Goal: Task Accomplishment & Management: Use online tool/utility

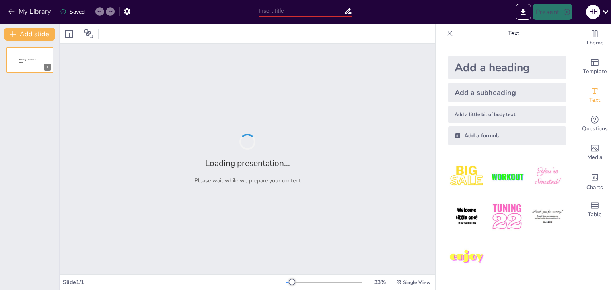
type input "Експерименти над людьми в [GEOGRAPHIC_DATA] під час Другої світової війни"
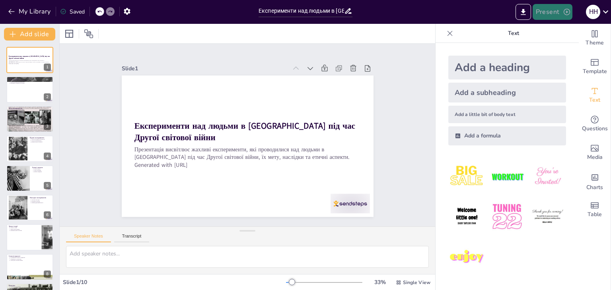
click at [546, 13] on button "Present" at bounding box center [553, 12] width 40 height 16
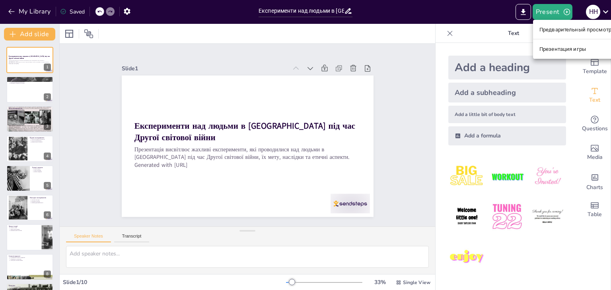
click at [554, 31] on font "Предварительный просмотр презентации" at bounding box center [592, 30] width 106 height 6
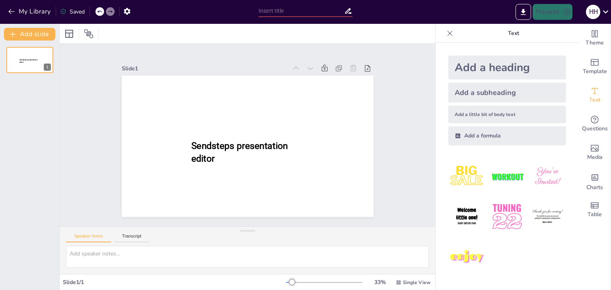
type input "Експерименти над людьми в [GEOGRAPHIC_DATA] під час Другої світової війни"
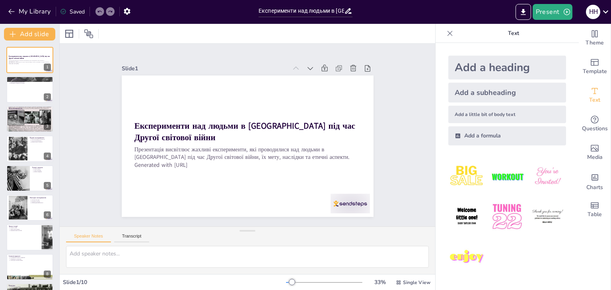
click at [503, 171] on img at bounding box center [506, 176] width 37 height 37
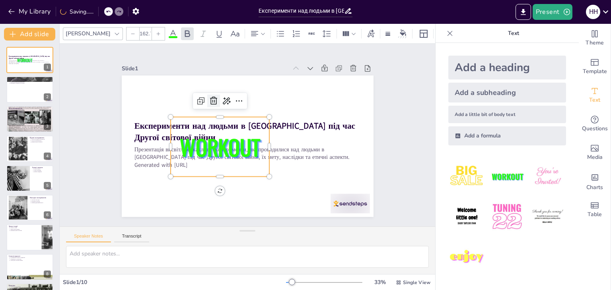
click at [209, 98] on icon at bounding box center [214, 101] width 10 height 10
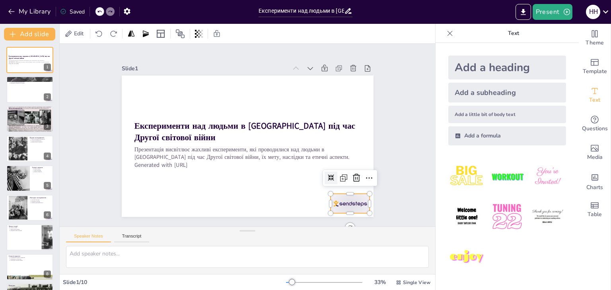
click at [336, 200] on div at bounding box center [350, 203] width 39 height 19
click at [352, 173] on icon at bounding box center [357, 178] width 10 height 10
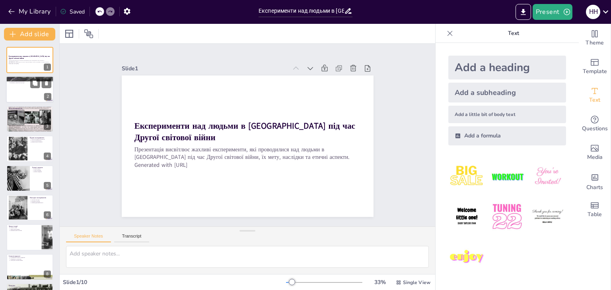
click at [40, 92] on div at bounding box center [30, 89] width 48 height 27
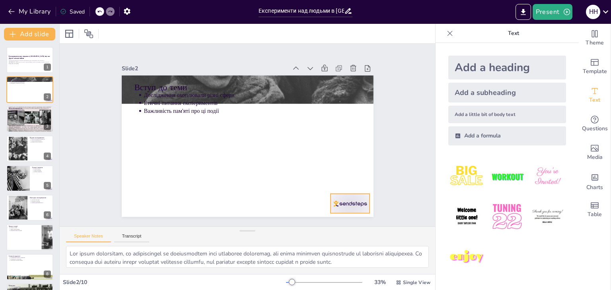
click at [341, 208] on div at bounding box center [350, 203] width 39 height 19
click at [354, 175] on icon at bounding box center [357, 178] width 10 height 10
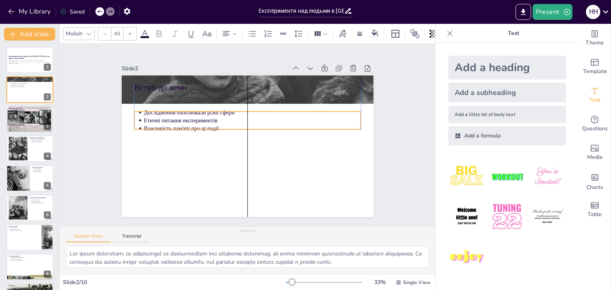
drag, startPoint x: 178, startPoint y: 102, endPoint x: 171, endPoint y: 102, distance: 6.8
click at [174, 119] on p "Етичні питання експериментів" at bounding box center [252, 121] width 217 height 8
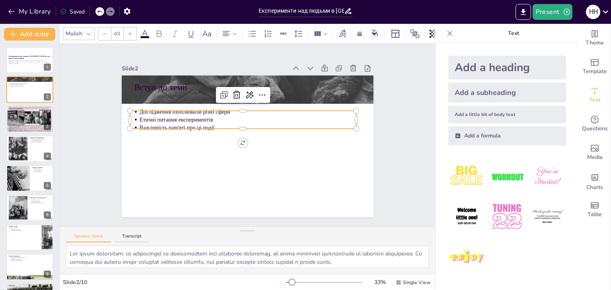
click at [0, 114] on div "Експерименти над людьми в Німеччині під час Другої світової війни Презентація в…" at bounding box center [29, 193] width 59 height 293
click at [9, 117] on div at bounding box center [30, 119] width 48 height 36
type textarea "Цей пункт підкреслює, що експерименти мали на меті дослідження фізичних і психо…"
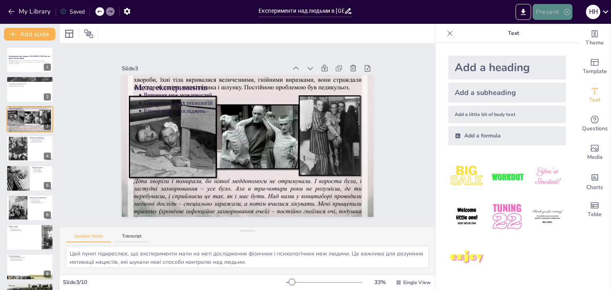
click at [551, 10] on button "Present" at bounding box center [553, 12] width 40 height 16
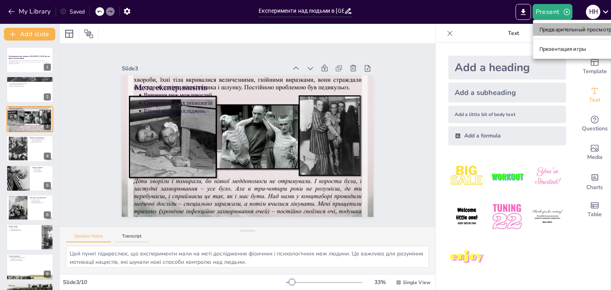
click at [565, 28] on font "Предварительный просмотр презентации" at bounding box center [592, 30] width 106 height 6
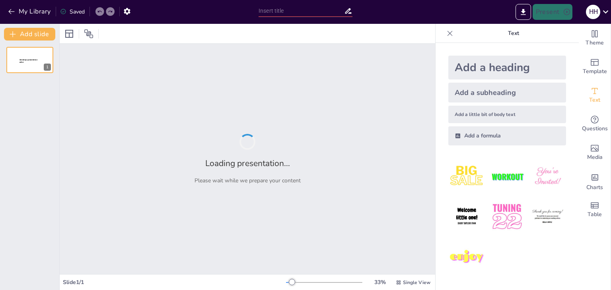
type input "Експерименти над людьми в [GEOGRAPHIC_DATA] під час Другої світової війни"
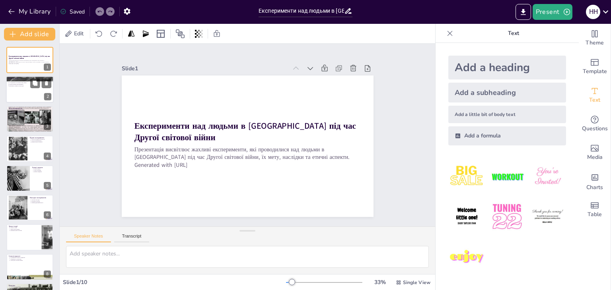
click at [35, 94] on div at bounding box center [30, 89] width 48 height 27
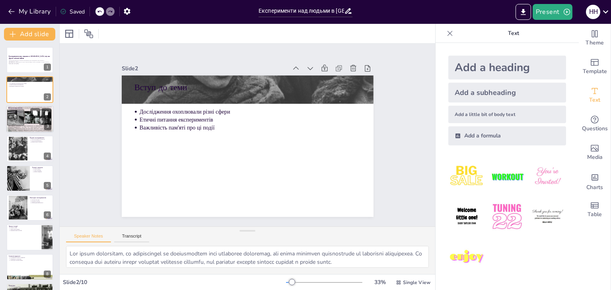
click at [32, 129] on div at bounding box center [30, 119] width 48 height 36
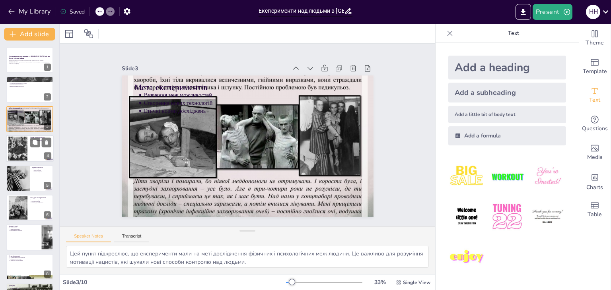
click at [41, 150] on div at bounding box center [30, 148] width 48 height 27
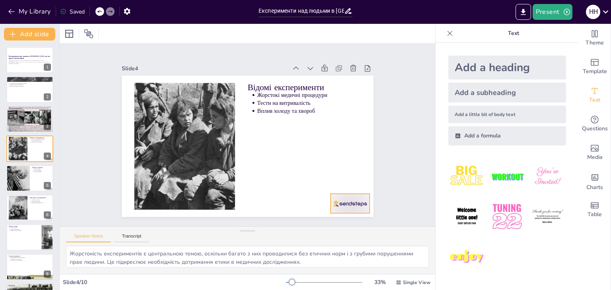
click at [358, 202] on div at bounding box center [342, 213] width 41 height 23
click at [350, 195] on icon at bounding box center [345, 199] width 9 height 9
click at [40, 179] on div at bounding box center [30, 178] width 48 height 27
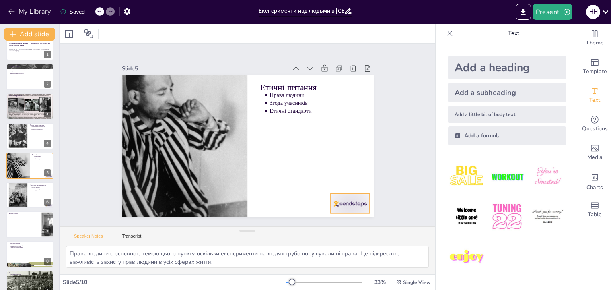
click at [299, 234] on div at bounding box center [278, 254] width 43 height 41
click at [351, 194] on icon at bounding box center [345, 199] width 11 height 11
click at [29, 192] on div at bounding box center [29, 195] width 47 height 26
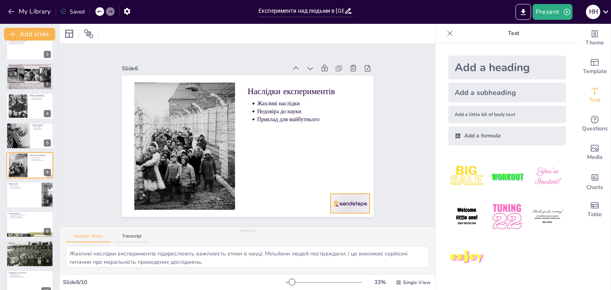
click at [339, 210] on div at bounding box center [333, 223] width 43 height 27
click at [317, 227] on icon at bounding box center [311, 234] width 14 height 14
click at [27, 226] on div at bounding box center [30, 224] width 48 height 27
type textarea "Дотримання етичних стандартів є критично важливим для сучасних досліджень. Це д…"
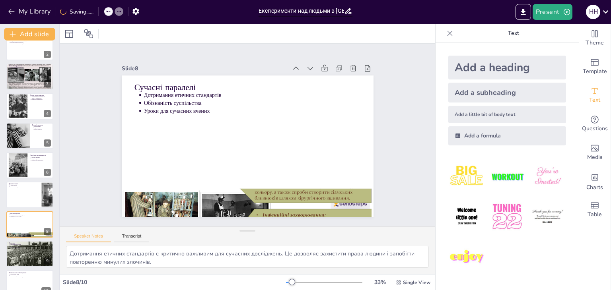
scroll to position [56, 0]
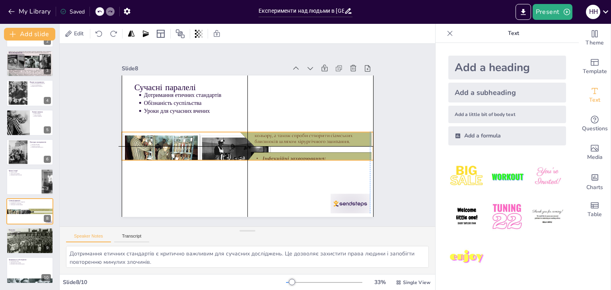
drag, startPoint x: 256, startPoint y: 198, endPoint x: 253, endPoint y: 141, distance: 57.4
click at [253, 141] on div at bounding box center [241, 144] width 252 height 214
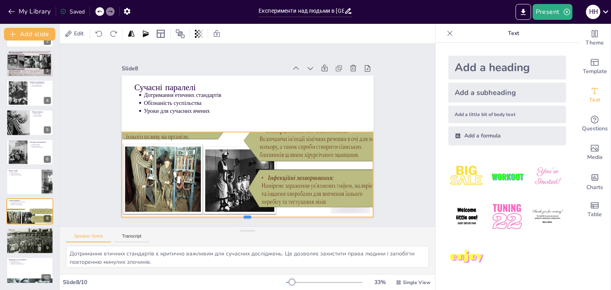
drag, startPoint x: 243, startPoint y: 159, endPoint x: 235, endPoint y: 197, distance: 39.3
click at [239, 216] on div at bounding box center [238, 220] width 251 height 33
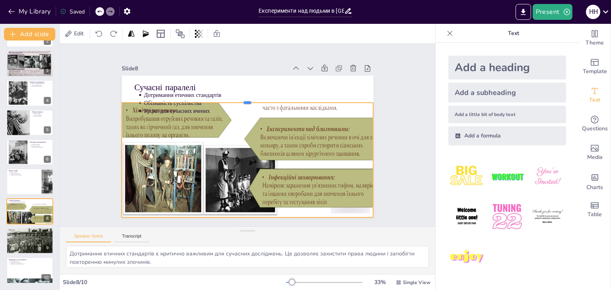
drag, startPoint x: 240, startPoint y: 128, endPoint x: 201, endPoint y: 93, distance: 52.7
click at [234, 99] on div at bounding box center [254, 100] width 247 height 58
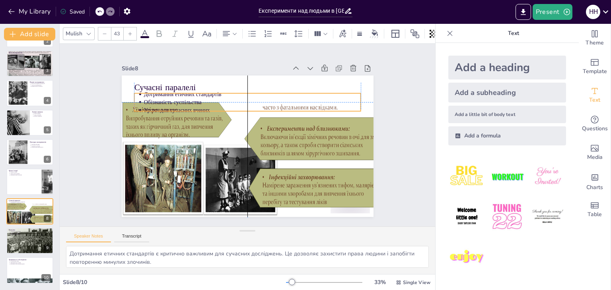
click at [171, 85] on p "Сучасні паралелі" at bounding box center [262, 89] width 219 height 81
drag, startPoint x: 165, startPoint y: 85, endPoint x: 164, endPoint y: 80, distance: 5.8
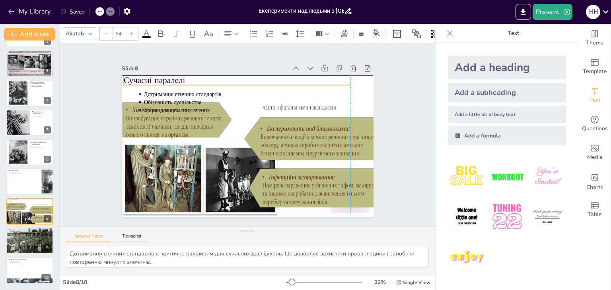
drag, startPoint x: 163, startPoint y: 83, endPoint x: 152, endPoint y: 76, distance: 13.1
click at [152, 76] on p "Сучасні паралелі" at bounding box center [242, 79] width 227 height 35
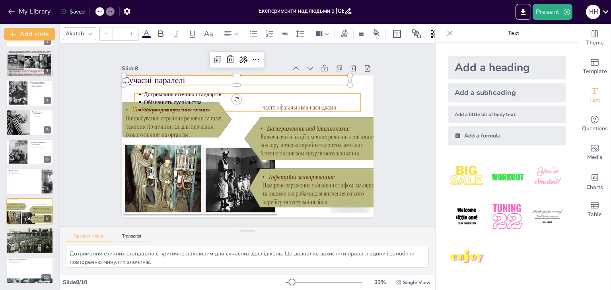
type input "43"
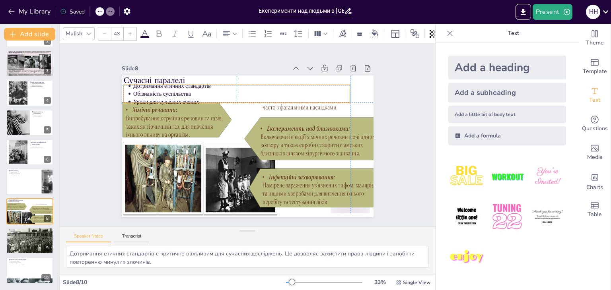
drag, startPoint x: 156, startPoint y: 93, endPoint x: 144, endPoint y: 83, distance: 15.5
click at [144, 83] on p "Дотримання етичних стандартів" at bounding box center [246, 85] width 217 height 31
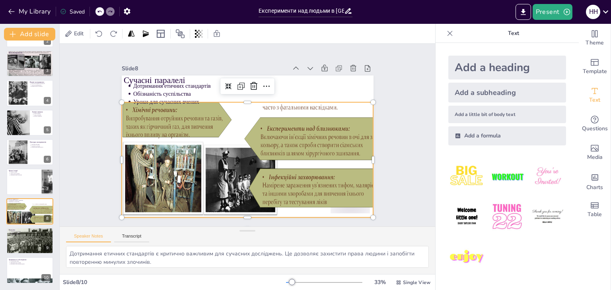
click at [251, 120] on div at bounding box center [251, 160] width 274 height 142
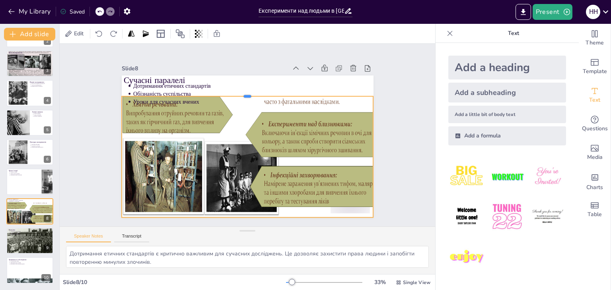
drag, startPoint x: 241, startPoint y: 97, endPoint x: 241, endPoint y: 91, distance: 6.0
click at [241, 91] on div at bounding box center [264, 97] width 233 height 108
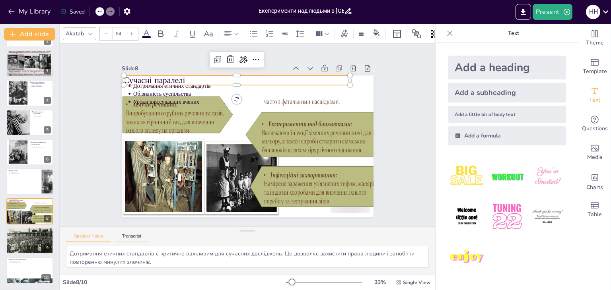
click at [344, 78] on div "Сучасні паралелі Дотримання етичних стандартів Обізнаність суспільства Уроки дл…" at bounding box center [243, 146] width 283 height 212
click at [371, 74] on div "Slide 1 Експерименти над людьми в [GEOGRAPHIC_DATA] під час Другої світової вій…" at bounding box center [248, 135] width 324 height 222
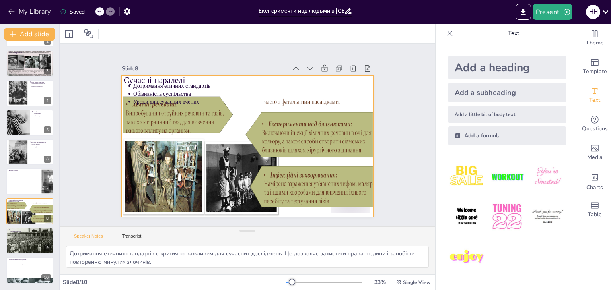
click at [363, 74] on div at bounding box center [241, 125] width 289 height 249
drag, startPoint x: 357, startPoint y: 74, endPoint x: 356, endPoint y: 69, distance: 4.8
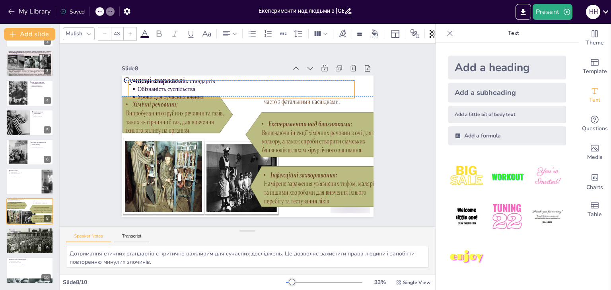
drag, startPoint x: 187, startPoint y: 87, endPoint x: 192, endPoint y: 85, distance: 5.2
click at [192, 85] on p "Обізнаність суспільства" at bounding box center [250, 89] width 217 height 31
drag, startPoint x: 349, startPoint y: 94, endPoint x: 251, endPoint y: 89, distance: 97.6
click at [317, 89] on div "Сучасні паралелі Дотримання етичних стандартів Обізнаність суспільства Уроки дл…" at bounding box center [243, 145] width 283 height 212
type input "37"
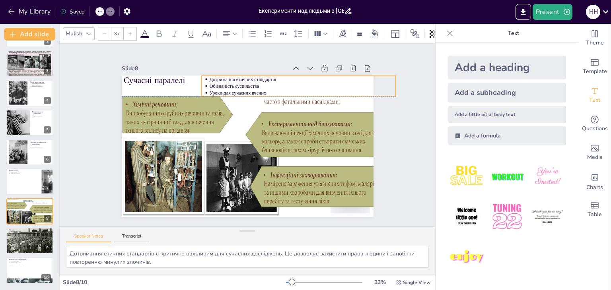
drag, startPoint x: 226, startPoint y: 86, endPoint x: 245, endPoint y: 82, distance: 20.0
click at [245, 82] on p "Обізнаність суспільства" at bounding box center [312, 98] width 184 height 45
click at [402, 124] on div "Slide 1 Експерименти над людьми в [GEOGRAPHIC_DATA] під час Другої світової вій…" at bounding box center [247, 135] width 393 height 221
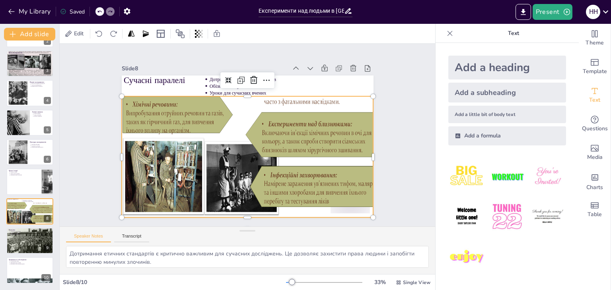
click at [327, 158] on div at bounding box center [249, 158] width 285 height 174
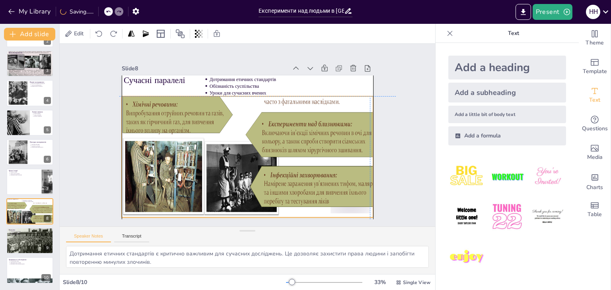
click at [241, 215] on div "Slide 1 Експерименти над людьми в [GEOGRAPHIC_DATA] під час Другої світової вій…" at bounding box center [248, 135] width 414 height 290
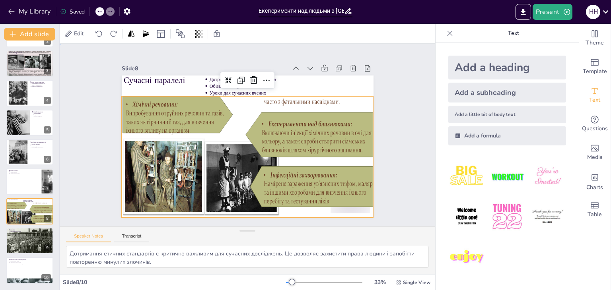
drag, startPoint x: 412, startPoint y: 199, endPoint x: 389, endPoint y: 197, distance: 22.4
click at [412, 199] on div "Slide 1 Експерименти над людьми в [GEOGRAPHIC_DATA] під час Другої світової вій…" at bounding box center [248, 135] width 414 height 290
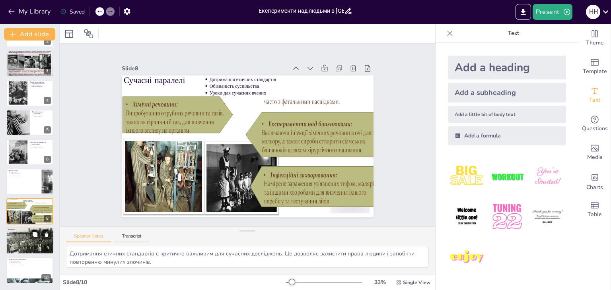
click at [30, 237] on div at bounding box center [40, 235] width 21 height 10
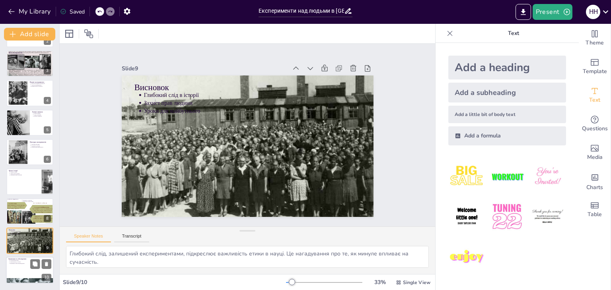
click at [27, 270] on div at bounding box center [30, 270] width 48 height 27
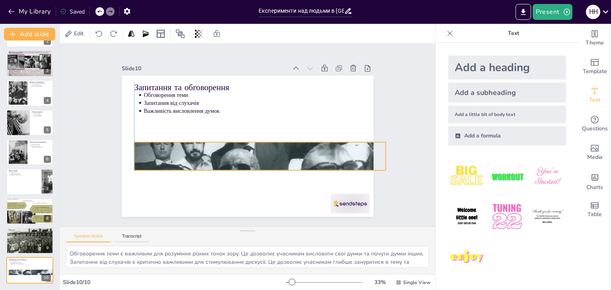
drag, startPoint x: 220, startPoint y: 198, endPoint x: 231, endPoint y: 152, distance: 47.8
click at [231, 152] on div at bounding box center [251, 160] width 288 height 232
click at [338, 202] on div at bounding box center [342, 213] width 41 height 23
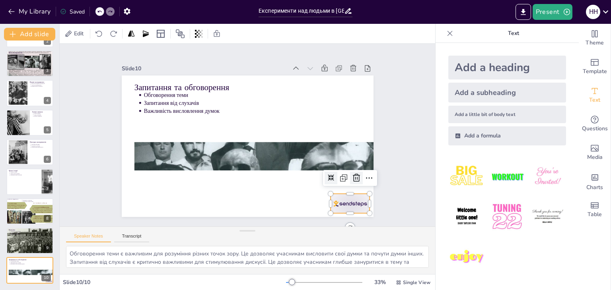
click at [352, 192] on div at bounding box center [345, 199] width 15 height 15
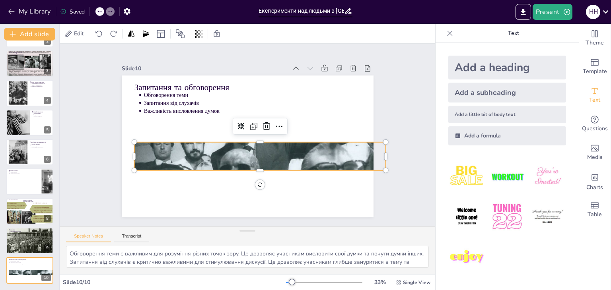
drag, startPoint x: 278, startPoint y: 161, endPoint x: 271, endPoint y: 163, distance: 7.8
click at [278, 160] on div at bounding box center [237, 157] width 262 height 287
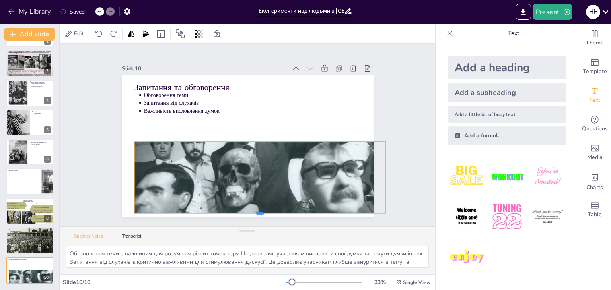
drag, startPoint x: 253, startPoint y: 168, endPoint x: 236, endPoint y: 212, distance: 47.1
click at [236, 212] on div at bounding box center [233, 217] width 241 height 84
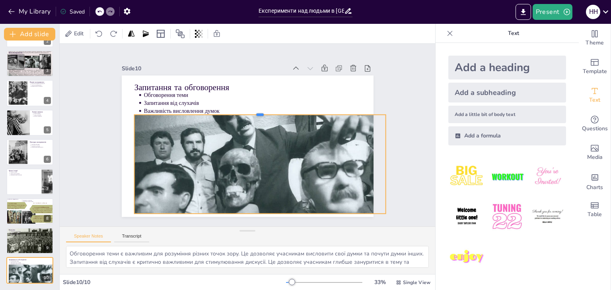
drag, startPoint x: 255, startPoint y: 137, endPoint x: 253, endPoint y: 111, distance: 26.8
click at [253, 110] on div at bounding box center [269, 120] width 221 height 131
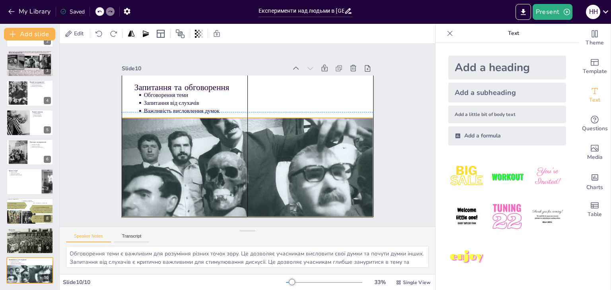
drag, startPoint x: 253, startPoint y: 209, endPoint x: 240, endPoint y: 209, distance: 12.7
click at [240, 209] on div at bounding box center [239, 158] width 283 height 212
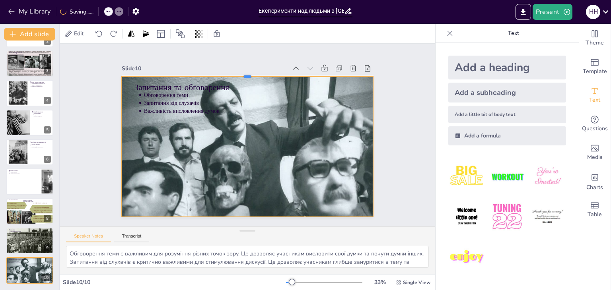
drag, startPoint x: 243, startPoint y: 114, endPoint x: 243, endPoint y: 73, distance: 41.4
click at [243, 73] on div at bounding box center [266, 77] width 241 height 84
click at [412, 122] on div "Slide 1 Експерименти над людьми в [GEOGRAPHIC_DATA] під час Другої світової вій…" at bounding box center [248, 135] width 414 height 290
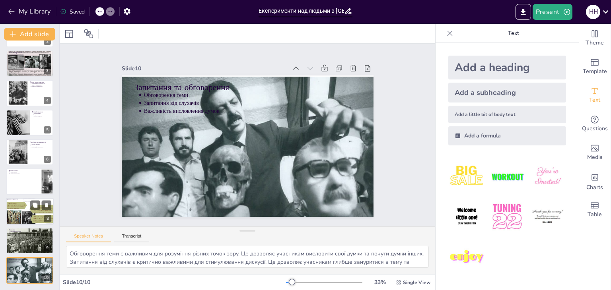
click at [23, 208] on div at bounding box center [31, 213] width 51 height 23
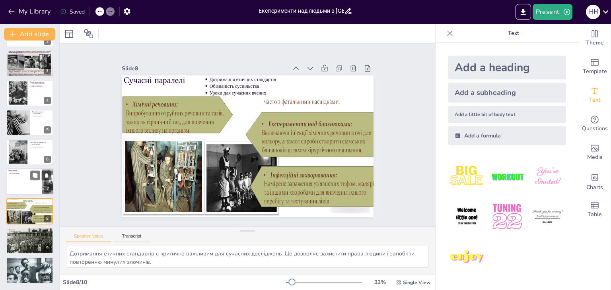
click at [24, 172] on p "Уроки з історії" at bounding box center [24, 172] width 29 height 2
type textarea "Уроки з історії є важливими для розуміння сучасності. Вони допомагають нам усві…"
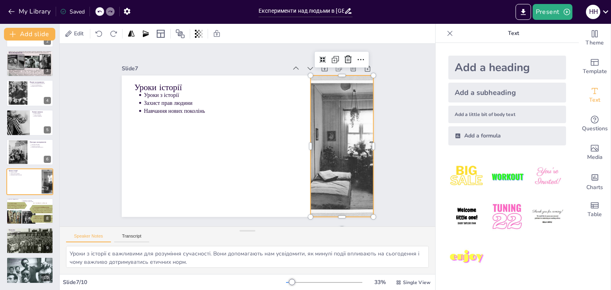
click at [302, 189] on div at bounding box center [227, 228] width 152 height 115
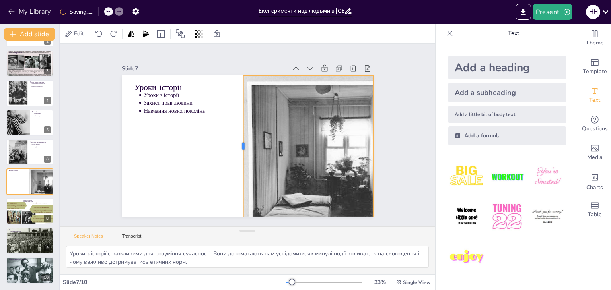
drag, startPoint x: 303, startPoint y: 142, endPoint x: 245, endPoint y: 142, distance: 58.5
click at [237, 136] on div at bounding box center [238, 145] width 36 height 140
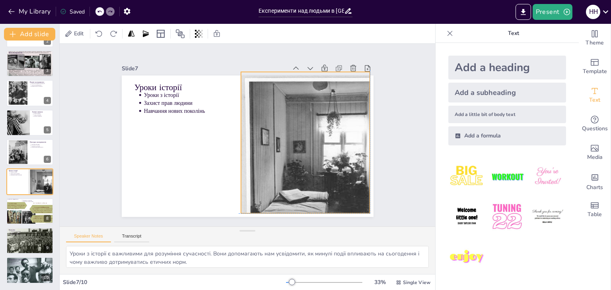
drag, startPoint x: 331, startPoint y: 169, endPoint x: 325, endPoint y: 164, distance: 7.6
click at [325, 164] on div at bounding box center [308, 173] width 181 height 202
click at [296, 214] on div at bounding box center [286, 230] width 127 height 33
click at [372, 198] on div "Slide 1 Експерименти над людьми в [GEOGRAPHIC_DATA] під час Другої світової вій…" at bounding box center [247, 135] width 270 height 337
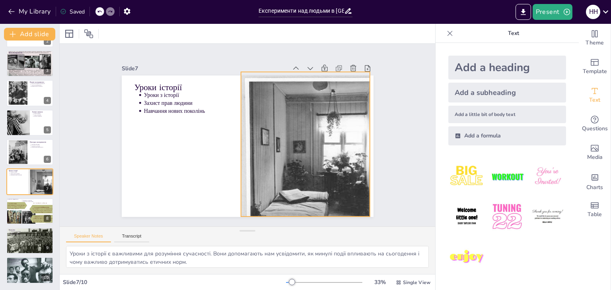
click at [354, 169] on div at bounding box center [311, 167] width 165 height 190
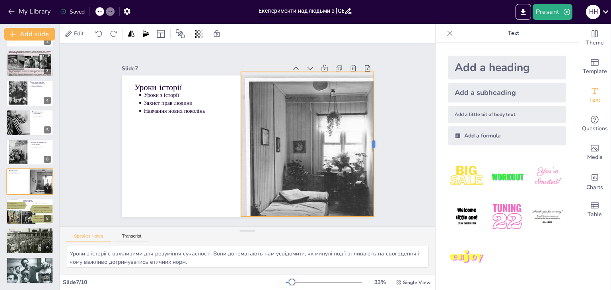
drag, startPoint x: 364, startPoint y: 143, endPoint x: 368, endPoint y: 142, distance: 4.1
click at [368, 142] on div at bounding box center [362, 196] width 65 height 135
click at [384, 142] on div "Slide 1 Експерименти над людьми в [GEOGRAPHIC_DATA] під час Другої світової вій…" at bounding box center [248, 135] width 324 height 222
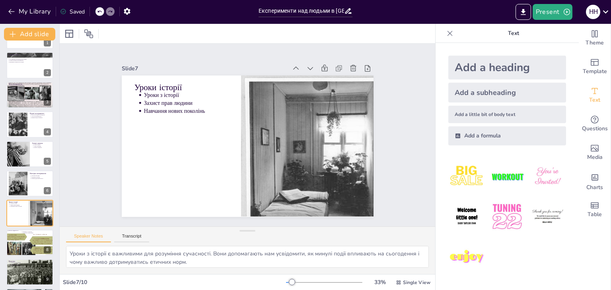
scroll to position [0, 0]
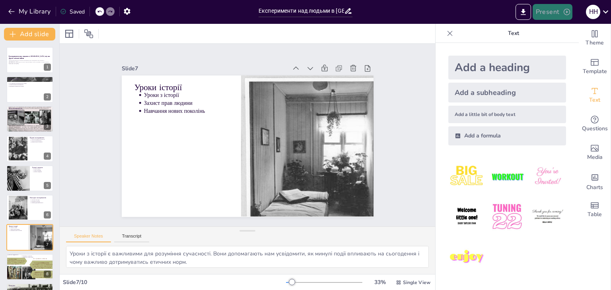
click at [556, 12] on button "Present" at bounding box center [553, 12] width 40 height 16
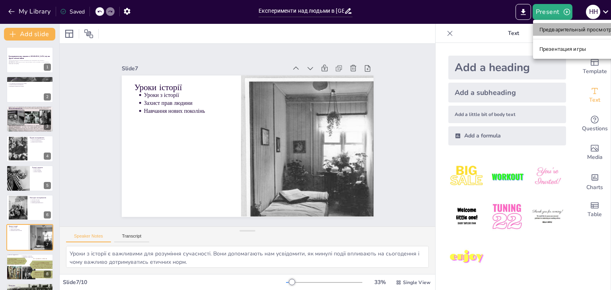
click at [559, 27] on font "Предварительный просмотр презентации" at bounding box center [592, 30] width 106 height 6
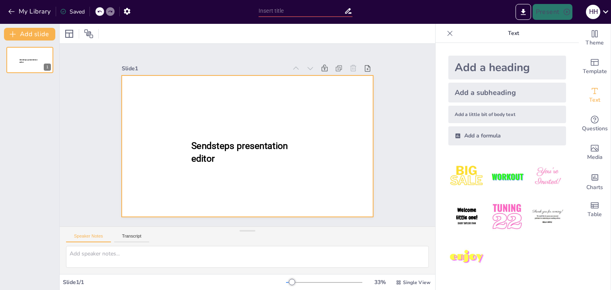
type input "Експерименти над людьми в [GEOGRAPHIC_DATA] під час Другої світової війни"
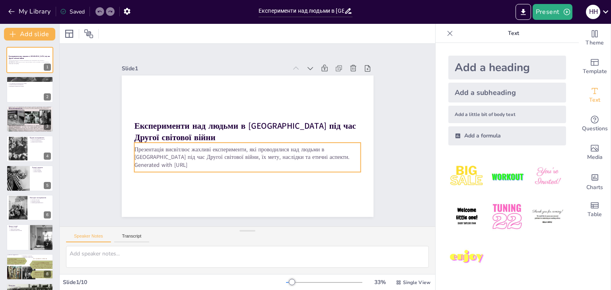
click at [171, 161] on p "Generated with [URL]" at bounding box center [247, 165] width 227 height 8
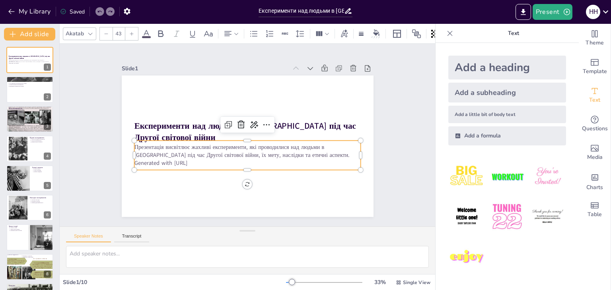
click at [199, 160] on p "Generated with [URL]" at bounding box center [247, 163] width 227 height 8
click at [198, 163] on p "Generated with [URL]" at bounding box center [247, 163] width 227 height 8
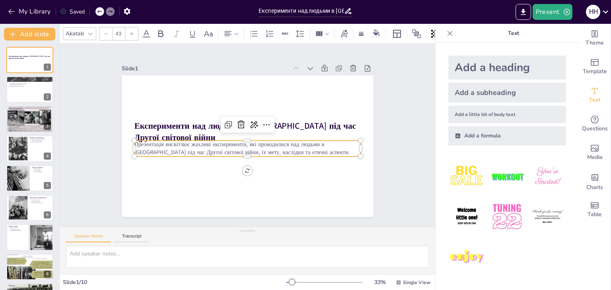
click at [348, 244] on div "Speaker Notes Transcript" at bounding box center [247, 236] width 375 height 19
click at [129, 236] on button "Transcript" at bounding box center [131, 238] width 35 height 9
click at [93, 236] on button "Speaker Notes" at bounding box center [88, 238] width 45 height 9
click at [30, 92] on div at bounding box center [30, 89] width 48 height 27
type textarea "Цей пункт підкреслює, що експерименти не обмежувалися лише медичними аспектами,…"
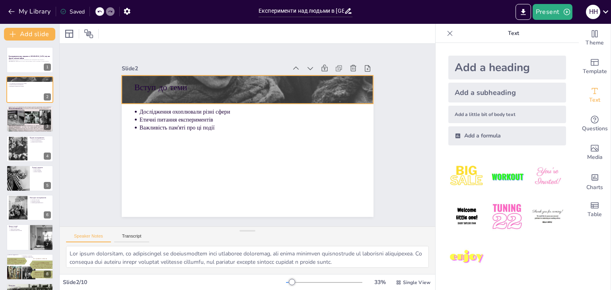
click at [202, 89] on div "Вступ до теми Дослідження охоплювали різні сфери Етичні питання експериментів В…" at bounding box center [248, 147] width 252 height 142
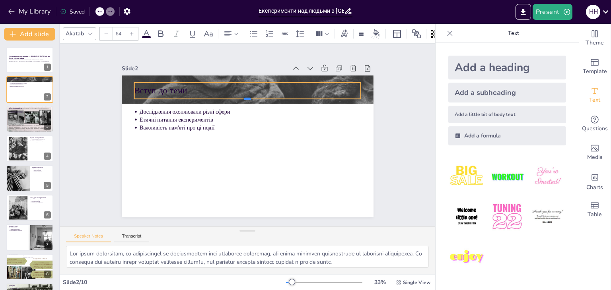
drag, startPoint x: 242, startPoint y: 96, endPoint x: 247, endPoint y: 98, distance: 5.5
click at [243, 99] on div at bounding box center [247, 102] width 227 height 6
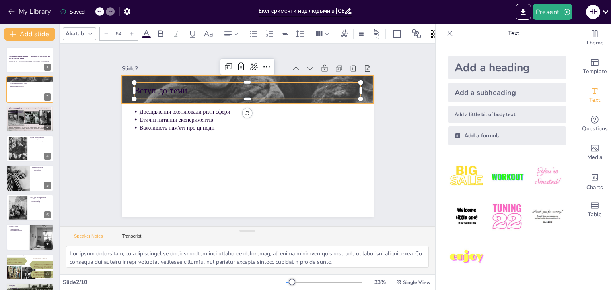
click at [266, 100] on div at bounding box center [248, 90] width 252 height 194
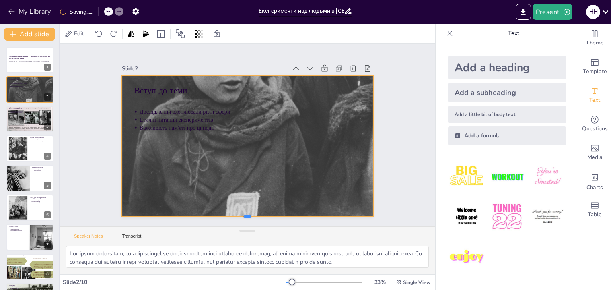
drag, startPoint x: 243, startPoint y: 101, endPoint x: 239, endPoint y: 214, distance: 113.1
click at [239, 217] on div at bounding box center [248, 220] width 252 height 6
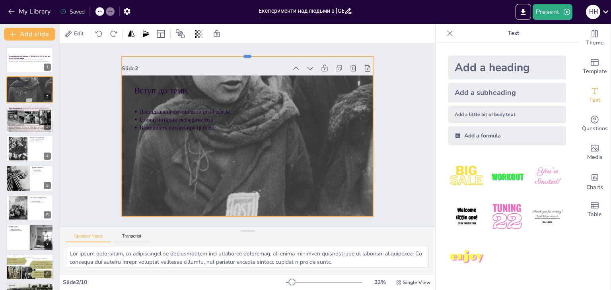
drag, startPoint x: 240, startPoint y: 72, endPoint x: 240, endPoint y: 53, distance: 19.1
click at [240, 53] on div at bounding box center [248, 53] width 252 height 6
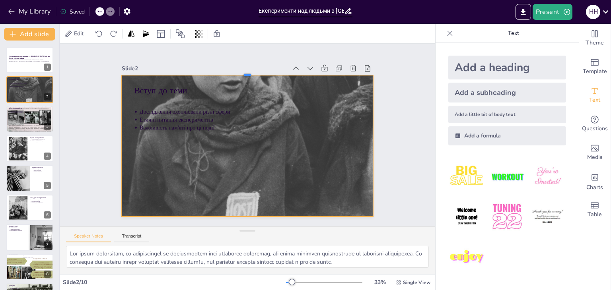
drag, startPoint x: 240, startPoint y: 53, endPoint x: 241, endPoint y: 72, distance: 18.7
click at [241, 72] on div at bounding box center [248, 72] width 252 height 6
click at [399, 109] on div "Slide 1 Експерименти над людьми в Німеччині під час Другої світової війни Презе…" at bounding box center [247, 135] width 375 height 183
click at [277, 102] on div at bounding box center [259, 105] width 275 height 224
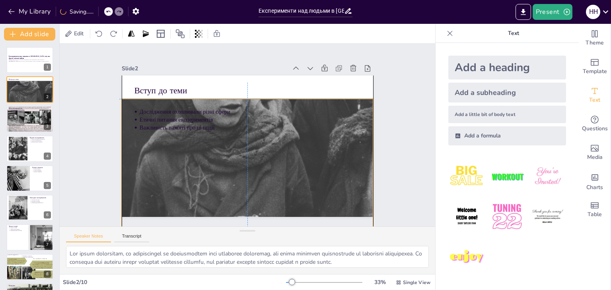
drag, startPoint x: 277, startPoint y: 102, endPoint x: 241, endPoint y: 98, distance: 36.4
click at [274, 76] on div "Вступ до теми Дослідження охоплювали різні сфери Етичні питання експериментів В…" at bounding box center [248, 76] width 252 height 0
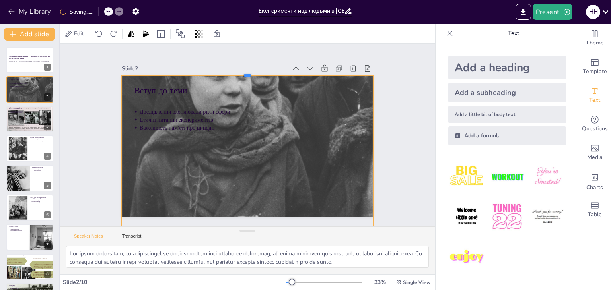
drag, startPoint x: 240, startPoint y: 94, endPoint x: 241, endPoint y: 71, distance: 23.1
click at [241, 71] on div at bounding box center [248, 72] width 252 height 6
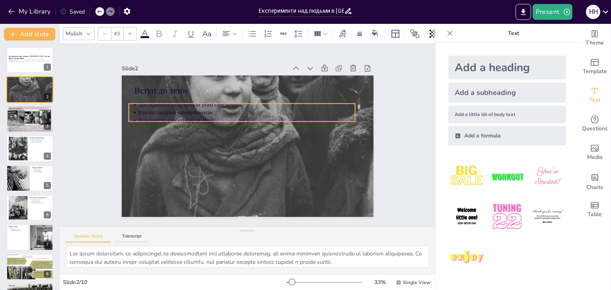
drag, startPoint x: 196, startPoint y: 117, endPoint x: 194, endPoint y: 109, distance: 7.3
click at [194, 109] on p "Етичні питання експериментів" at bounding box center [246, 113] width 217 height 8
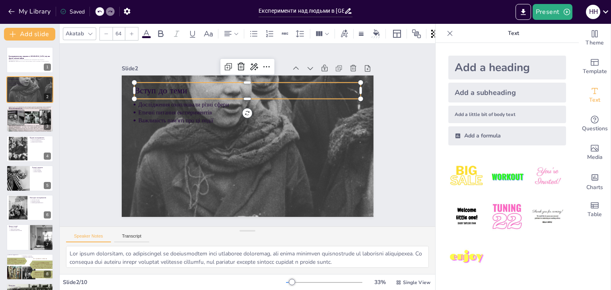
click at [174, 92] on p "Вступ до теми" at bounding box center [247, 91] width 227 height 12
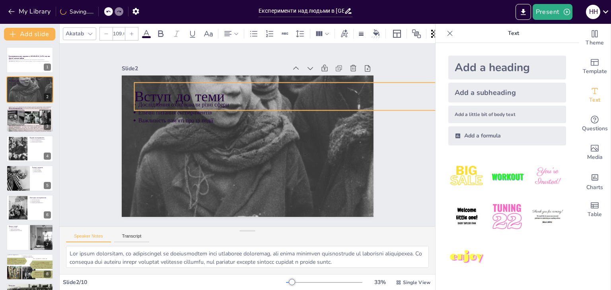
drag, startPoint x: 355, startPoint y: 97, endPoint x: 359, endPoint y: 109, distance: 12.3
click at [359, 109] on div "Вступ до теми Дослідження охоплювали різні сфери Етичні питання експериментів В…" at bounding box center [248, 147] width 252 height 142
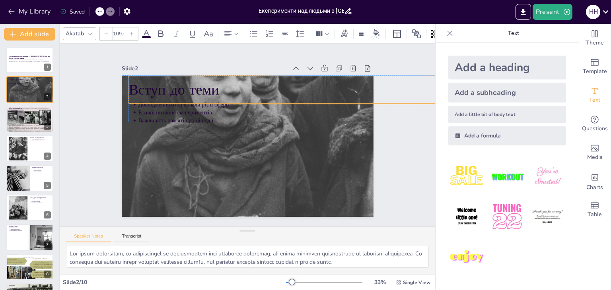
drag, startPoint x: 196, startPoint y: 92, endPoint x: 189, endPoint y: 91, distance: 8.0
click at [192, 87] on p "Вступ до теми" at bounding box center [322, 90] width 388 height 20
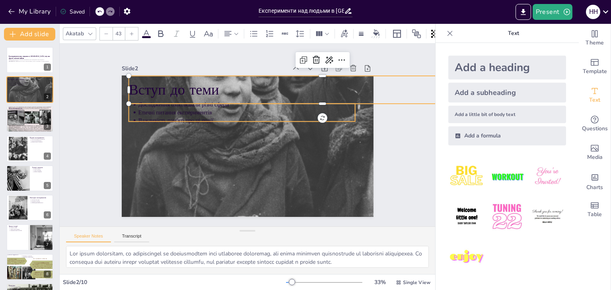
click at [174, 111] on p "Етичні питання експериментів" at bounding box center [246, 113] width 217 height 8
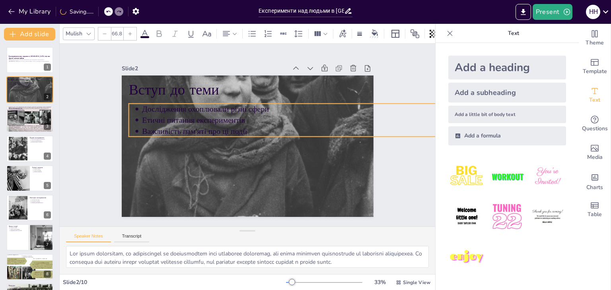
type input "70.6"
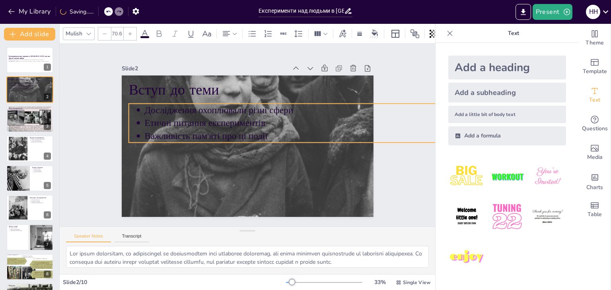
drag, startPoint x: 348, startPoint y: 117, endPoint x: 350, endPoint y: 129, distance: 11.7
click at [350, 129] on div "Вступ до теми Дослідження охоплювали різні сфери Етичні питання експериментів В…" at bounding box center [248, 147] width 252 height 142
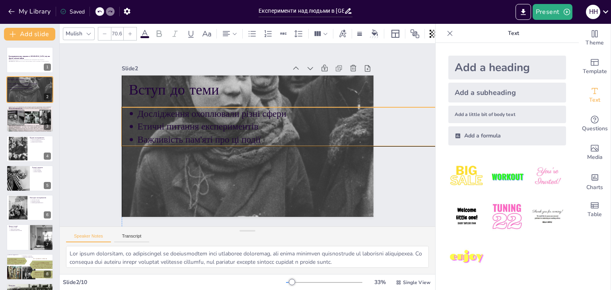
drag, startPoint x: 239, startPoint y: 117, endPoint x: 234, endPoint y: 121, distance: 6.5
click at [234, 121] on p "Етичні питання експериментів" at bounding box center [315, 127] width 356 height 13
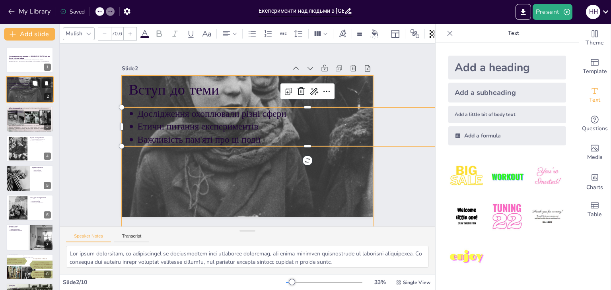
click at [28, 94] on div at bounding box center [32, 86] width 52 height 43
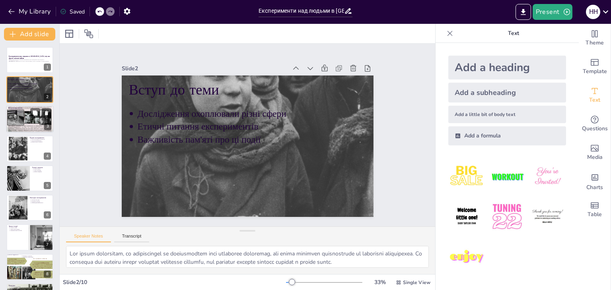
click at [29, 117] on div at bounding box center [30, 119] width 48 height 36
type textarea "Цей пункт підкреслює, що експерименти мали на меті дослідження фізичних і психо…"
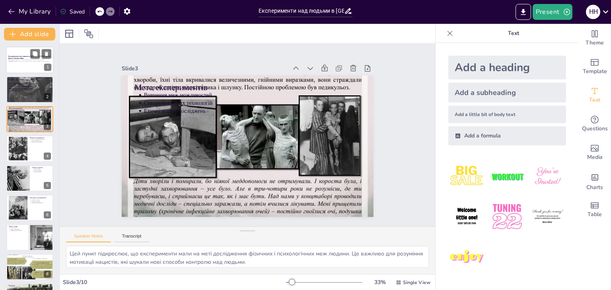
click at [32, 66] on div at bounding box center [30, 60] width 48 height 27
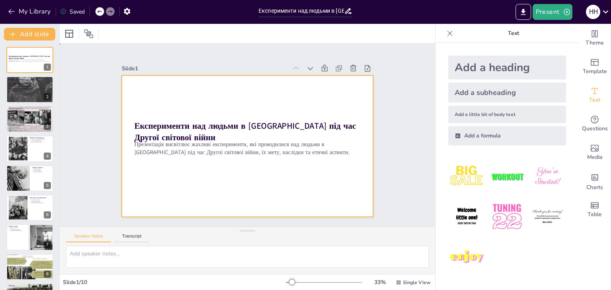
click at [270, 171] on div at bounding box center [248, 147] width 252 height 142
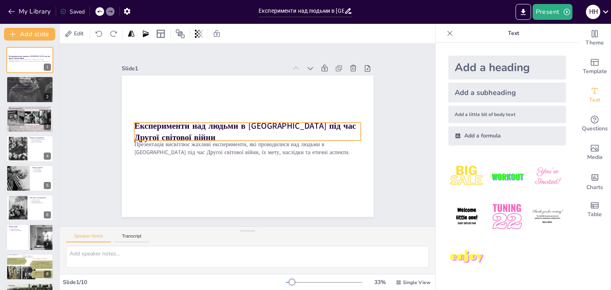
click at [205, 115] on div at bounding box center [248, 147] width 252 height 142
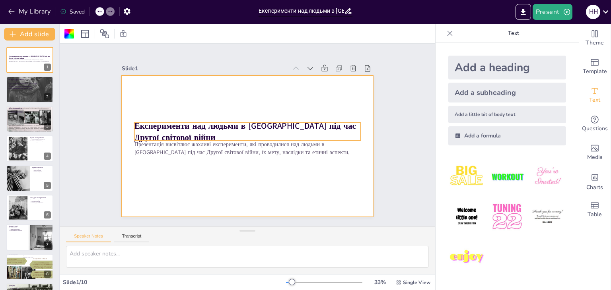
click at [202, 122] on strong "Експерименти над людьми в [GEOGRAPHIC_DATA] під час Другої світової війни" at bounding box center [245, 131] width 222 height 23
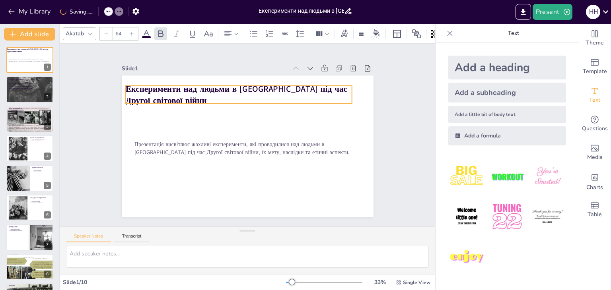
drag, startPoint x: 196, startPoint y: 123, endPoint x: 188, endPoint y: 86, distance: 38.0
click at [188, 86] on strong "Експерименти над людьми в [GEOGRAPHIC_DATA] під час Другої світової війни" at bounding box center [236, 94] width 222 height 23
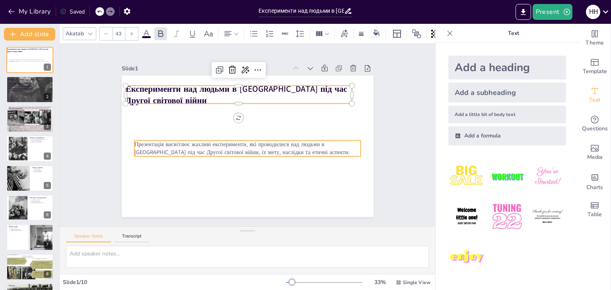
click at [206, 144] on p "Презентація висвітлює жахливі експерименти, які проводилися над людьми в [GEOGR…" at bounding box center [247, 149] width 227 height 16
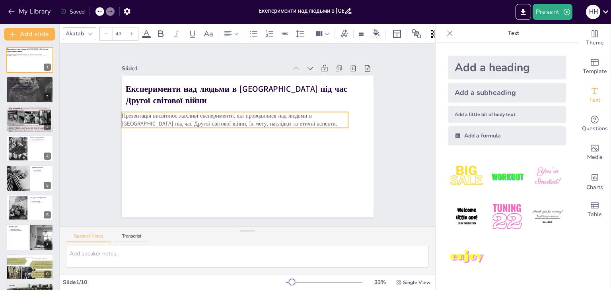
drag, startPoint x: 191, startPoint y: 134, endPoint x: 179, endPoint y: 115, distance: 22.5
click at [179, 115] on p "Презентація висвітлює жахливі експерименти, які проводилися над людьми в [GEOGR…" at bounding box center [235, 120] width 227 height 16
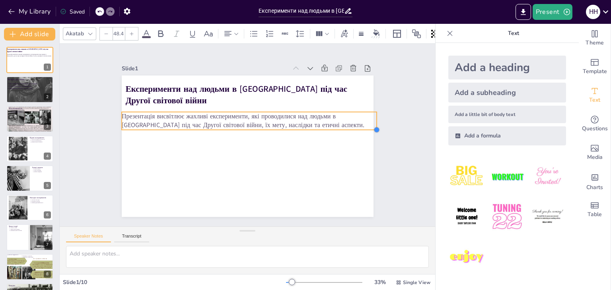
type input "47.3"
drag, startPoint x: 340, startPoint y: 124, endPoint x: 324, endPoint y: 126, distance: 16.8
click at [324, 126] on div "Експерименти над людьми в Німеччині під час Другої світової війни Презентація в…" at bounding box center [248, 147] width 252 height 142
click at [378, 152] on div "Slide 1 Експерименти над людьми в Німеччині під час Другої світової війни Презе…" at bounding box center [247, 135] width 296 height 164
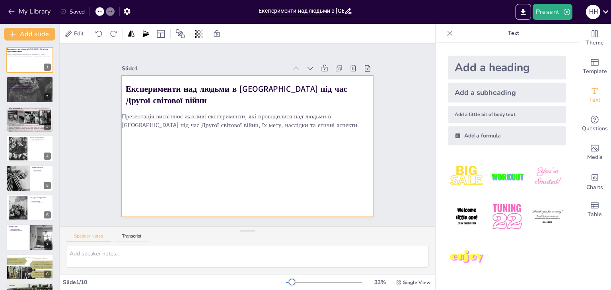
click at [321, 157] on div at bounding box center [248, 147] width 252 height 142
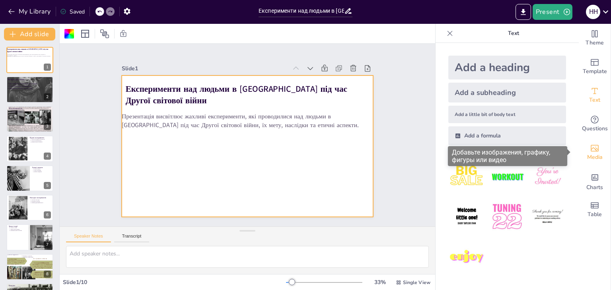
click at [590, 150] on icon "Add images, graphics, shapes or video" at bounding box center [595, 149] width 10 height 10
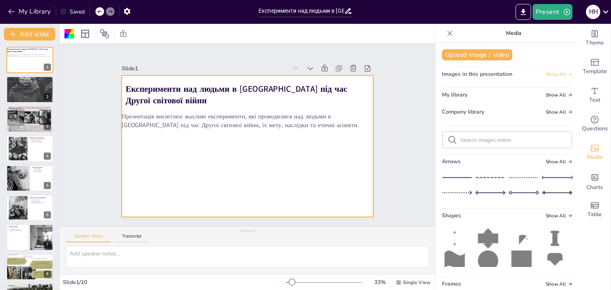
click at [551, 75] on span "Show All" at bounding box center [559, 75] width 27 height 6
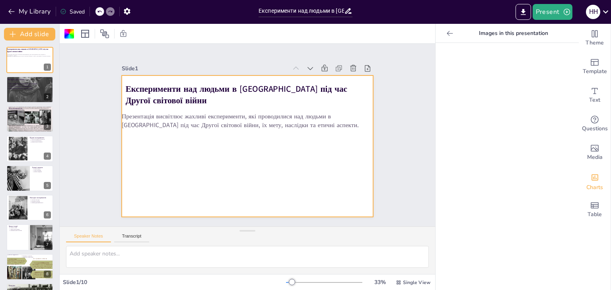
click at [592, 182] on div "Add charts and graphs" at bounding box center [595, 177] width 8 height 13
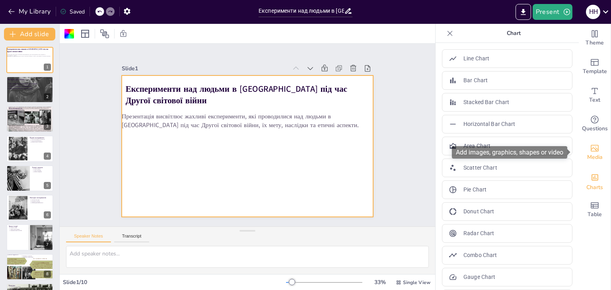
click at [589, 161] on span "Media" at bounding box center [595, 157] width 16 height 9
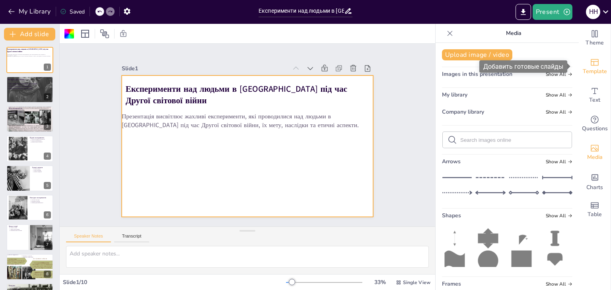
click at [587, 74] on span "Template" at bounding box center [595, 71] width 24 height 9
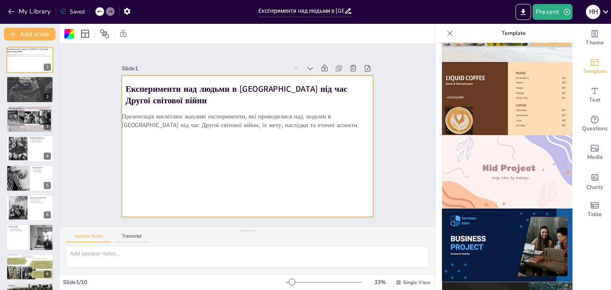
scroll to position [404, 0]
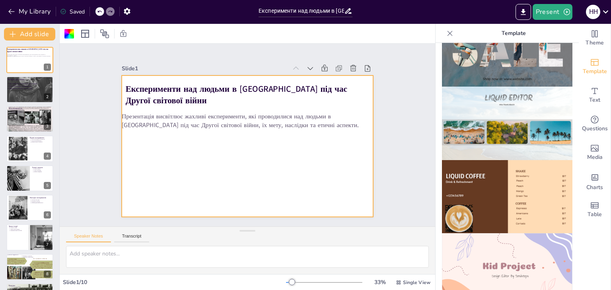
click at [338, 185] on div at bounding box center [248, 147] width 252 height 142
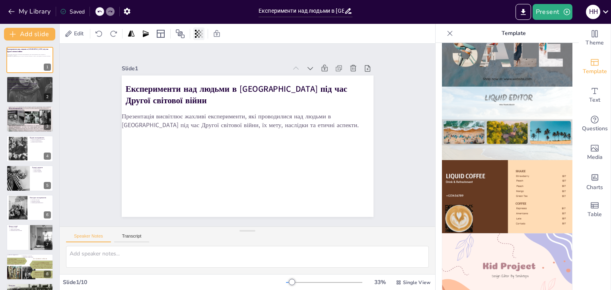
click at [196, 33] on icon at bounding box center [196, 34] width 2 height 8
click at [178, 35] on icon at bounding box center [180, 33] width 9 height 9
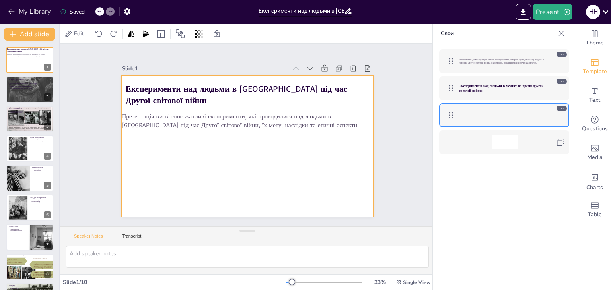
click at [153, 180] on div at bounding box center [248, 147] width 252 height 142
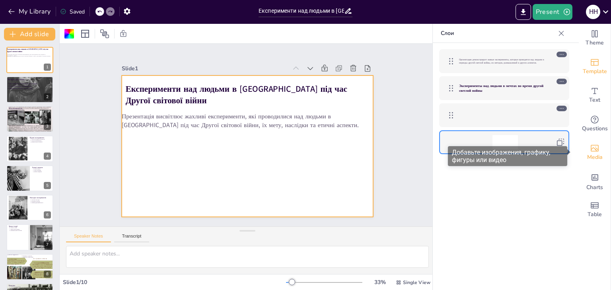
click at [595, 153] on span "Media" at bounding box center [595, 157] width 16 height 9
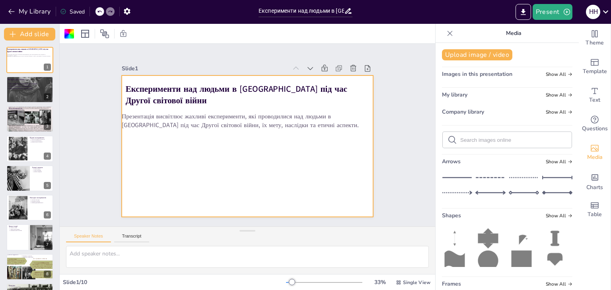
click at [489, 95] on div "My library Show All" at bounding box center [507, 96] width 130 height 11
click at [548, 93] on span "Show All" at bounding box center [559, 95] width 27 height 6
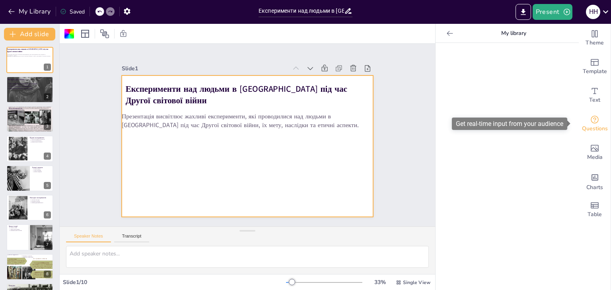
click at [591, 118] on icon "Get real-time input from your audience" at bounding box center [595, 120] width 8 height 8
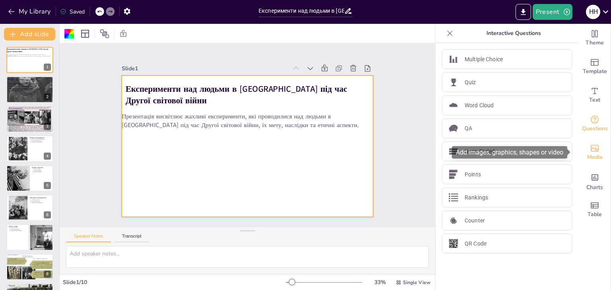
click at [593, 158] on span "Media" at bounding box center [595, 157] width 16 height 9
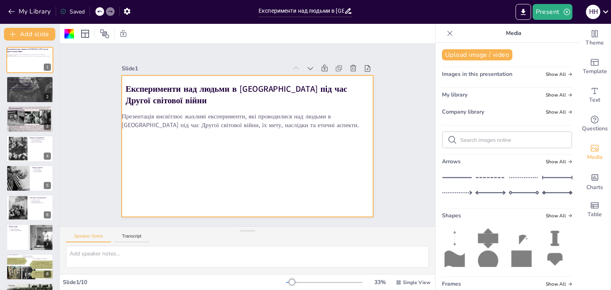
click at [493, 110] on div "Company library Show All" at bounding box center [507, 113] width 130 height 11
click at [552, 108] on div "Company library Show All" at bounding box center [507, 113] width 130 height 11
click at [554, 111] on span "Show All" at bounding box center [559, 112] width 27 height 6
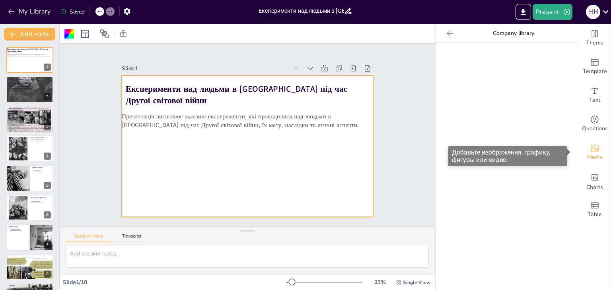
click at [594, 152] on div "Media" at bounding box center [595, 152] width 32 height 29
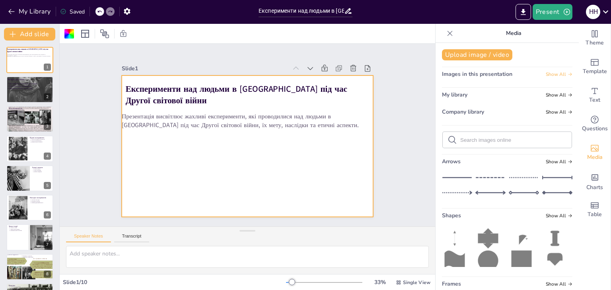
click at [550, 72] on span "Show All" at bounding box center [559, 75] width 27 height 6
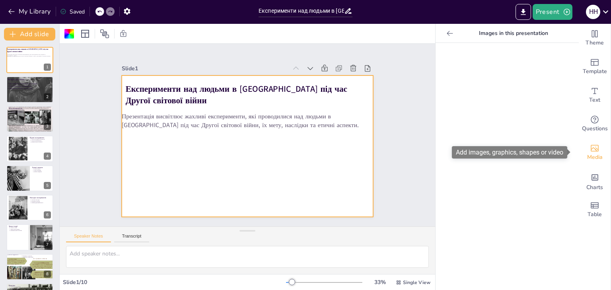
drag, startPoint x: 595, startPoint y: 150, endPoint x: 587, endPoint y: 143, distance: 10.4
click at [595, 150] on div "Media" at bounding box center [595, 152] width 32 height 29
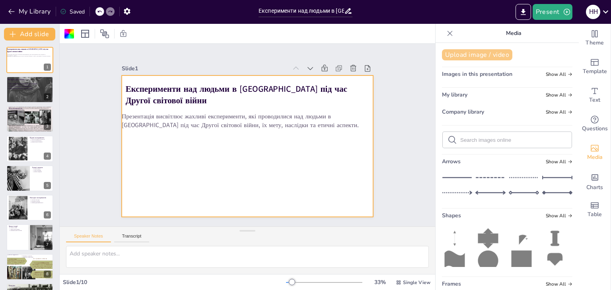
click at [482, 55] on button "Upload image / video" at bounding box center [477, 54] width 70 height 11
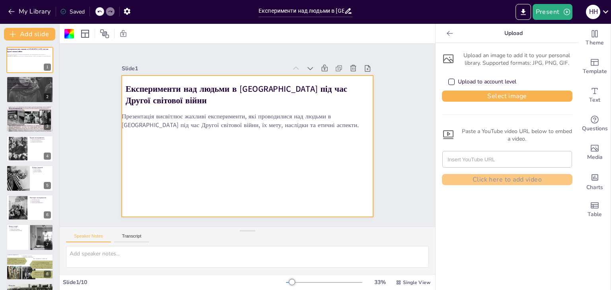
click at [478, 84] on div "Upload to account level" at bounding box center [487, 82] width 58 height 8
click at [491, 96] on button "Select image" at bounding box center [507, 96] width 130 height 11
click at [506, 95] on button "Select image" at bounding box center [507, 96] width 130 height 11
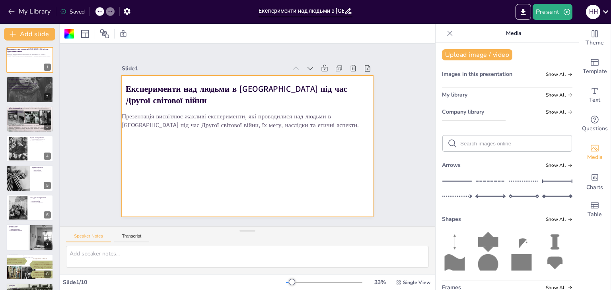
click at [484, 121] on img at bounding box center [473, 121] width 63 height 0
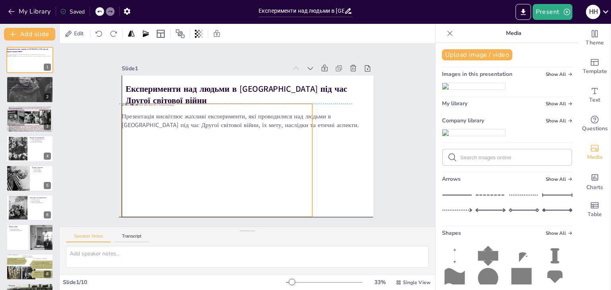
drag, startPoint x: 225, startPoint y: 125, endPoint x: 191, endPoint y: 139, distance: 36.3
click at [191, 139] on div at bounding box center [217, 160] width 191 height 113
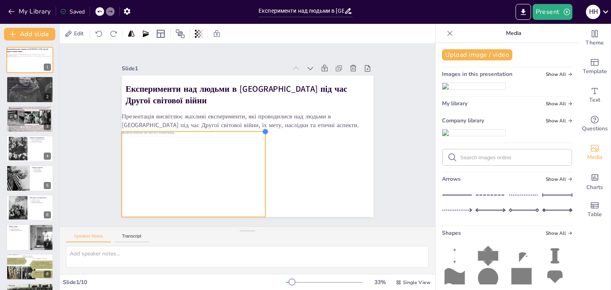
drag, startPoint x: 304, startPoint y: 103, endPoint x: 255, endPoint y: 129, distance: 55.0
click at [255, 129] on div "Експерименти над людьми в Німеччині під час Другої світової війни Презентація в…" at bounding box center [248, 147] width 252 height 142
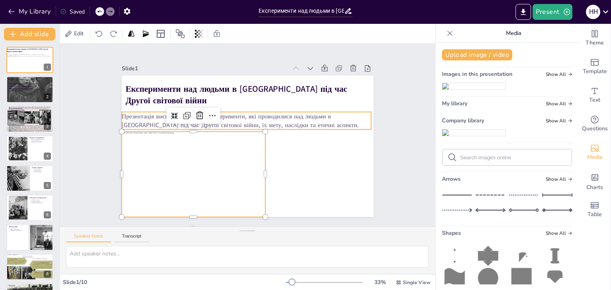
click at [241, 115] on p "Презентація висвітлює жахливі експерименти, які проводилися над людьми в [GEOGR…" at bounding box center [246, 120] width 249 height 17
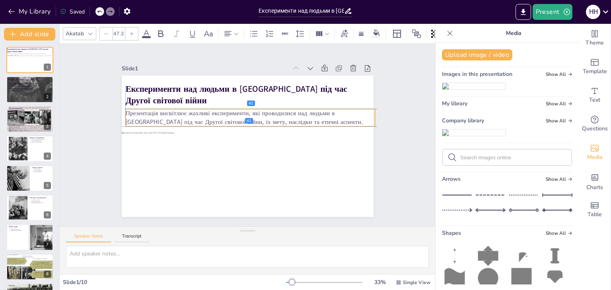
drag, startPoint x: 241, startPoint y: 115, endPoint x: 247, endPoint y: 110, distance: 7.3
click at [247, 110] on p "Презентація висвітлює жахливі експерименти, які проводилися над людьми в [GEOGR…" at bounding box center [249, 117] width 249 height 17
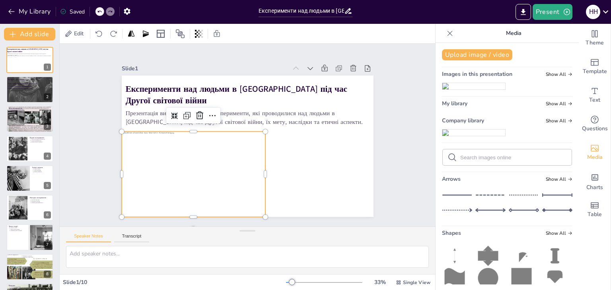
click at [224, 159] on div at bounding box center [194, 175] width 144 height 86
drag, startPoint x: 259, startPoint y: 169, endPoint x: 253, endPoint y: 169, distance: 6.4
click at [259, 169] on div at bounding box center [262, 175] width 6 height 86
click at [401, 187] on div "Slide 1 Експерименти над людьми в Німеччині під час Другої світової війни Презе…" at bounding box center [247, 135] width 375 height 183
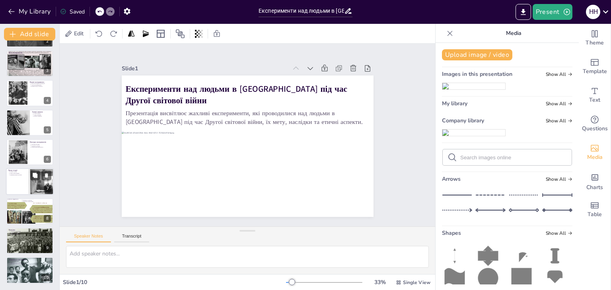
scroll to position [0, 0]
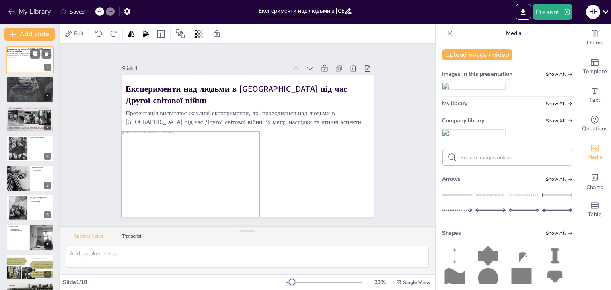
click at [24, 67] on div at bounding box center [19, 65] width 27 height 16
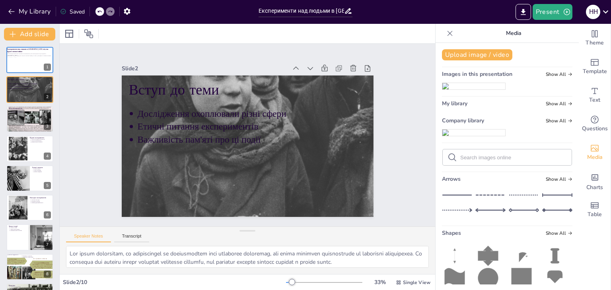
type textarea "Цей пункт підкреслює, що експерименти мали на меті дослідження фізичних і психо…"
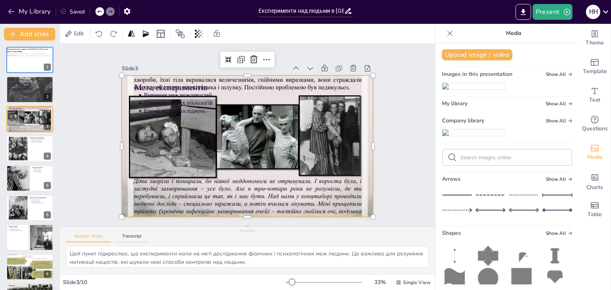
click at [154, 141] on div at bounding box center [248, 146] width 252 height 189
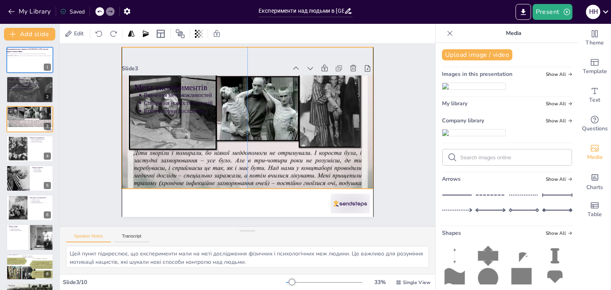
drag, startPoint x: 158, startPoint y: 133, endPoint x: 160, endPoint y: 105, distance: 28.3
click at [160, 76] on div "Мета експериментів Вивчення меж можливостей Створення нових технологій Етичні н…" at bounding box center [248, 76] width 252 height 0
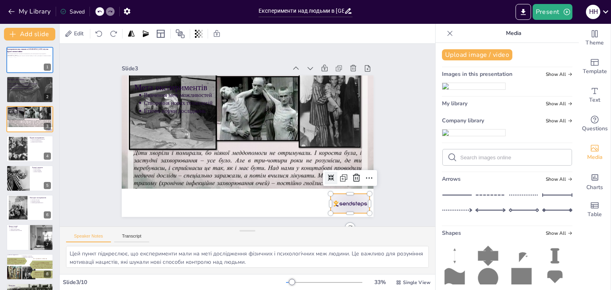
click at [349, 205] on div at bounding box center [350, 203] width 39 height 19
click at [352, 175] on icon at bounding box center [355, 178] width 7 height 8
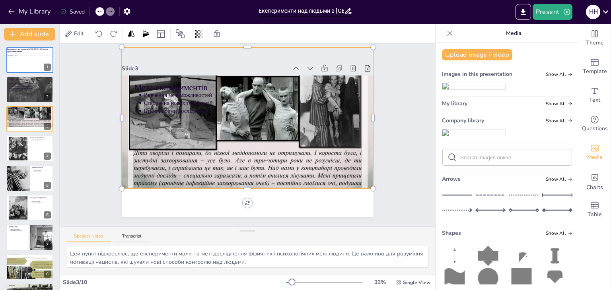
click at [245, 180] on div at bounding box center [248, 118] width 252 height 189
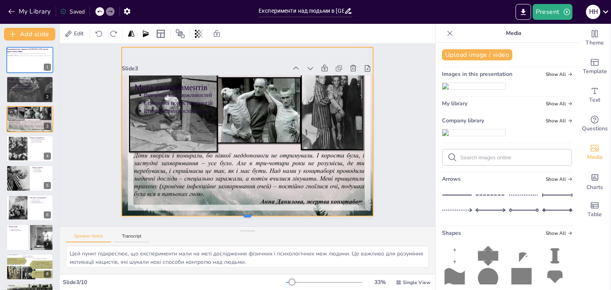
drag, startPoint x: 242, startPoint y: 189, endPoint x: 239, endPoint y: 216, distance: 27.5
click at [239, 216] on div at bounding box center [248, 219] width 252 height 6
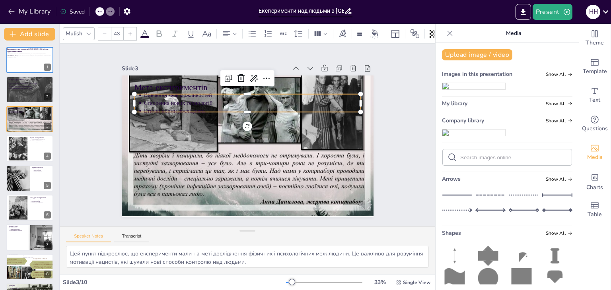
click at [177, 99] on p "Створення нових технологій" at bounding box center [252, 103] width 217 height 8
click at [178, 87] on p "Мета експериментів" at bounding box center [247, 88] width 227 height 12
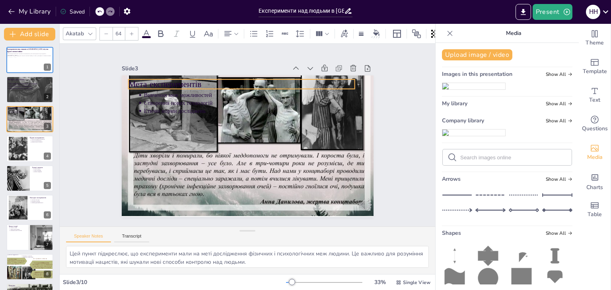
drag, startPoint x: 178, startPoint y: 84, endPoint x: 172, endPoint y: 80, distance: 6.8
click at [172, 80] on p "Мета експериментів" at bounding box center [241, 84] width 227 height 12
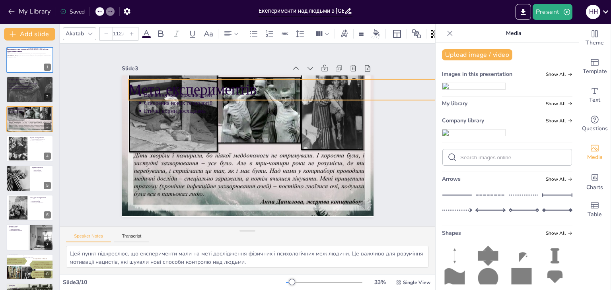
drag, startPoint x: 351, startPoint y: 89, endPoint x: 243, endPoint y: 82, distance: 108.0
click at [358, 92] on div "Мета експериментів Вивчення меж можливостей Створення нових технологій Етичні н…" at bounding box center [248, 147] width 252 height 142
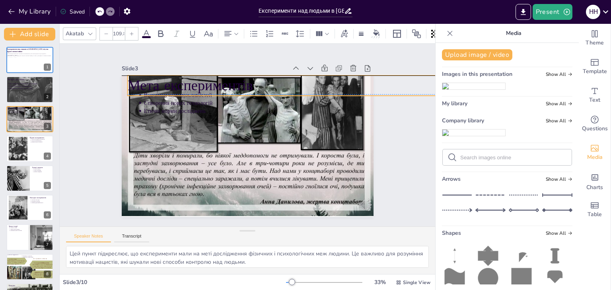
drag, startPoint x: 234, startPoint y: 86, endPoint x: 233, endPoint y: 80, distance: 5.6
click at [233, 80] on p "Мета експериментів" at bounding box center [321, 86] width 389 height 20
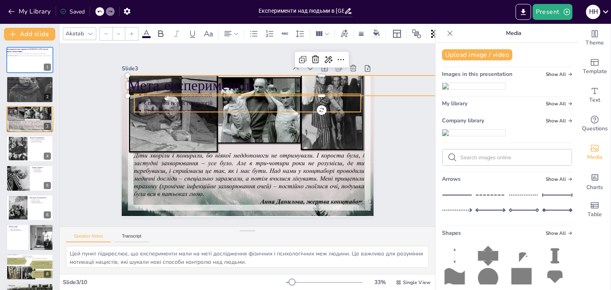
type input "43"
click at [183, 99] on p "Створення нових технологій" at bounding box center [252, 103] width 217 height 8
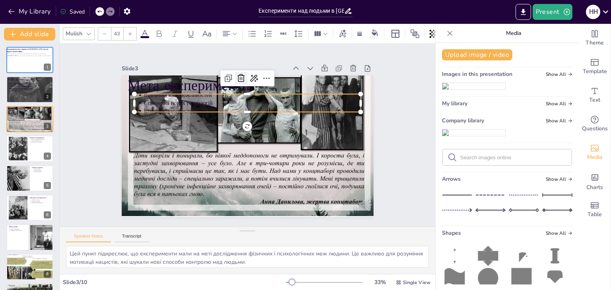
click at [237, 76] on icon at bounding box center [241, 79] width 10 height 10
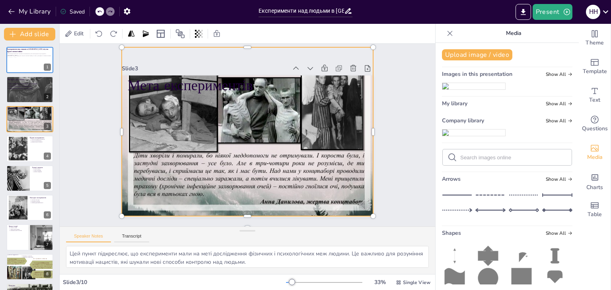
click at [255, 132] on div at bounding box center [249, 120] width 255 height 192
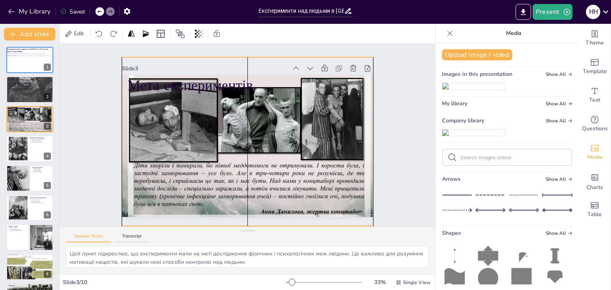
drag, startPoint x: 208, startPoint y: 111, endPoint x: 205, endPoint y: 121, distance: 10.3
click at [205, 121] on div at bounding box center [249, 130] width 255 height 192
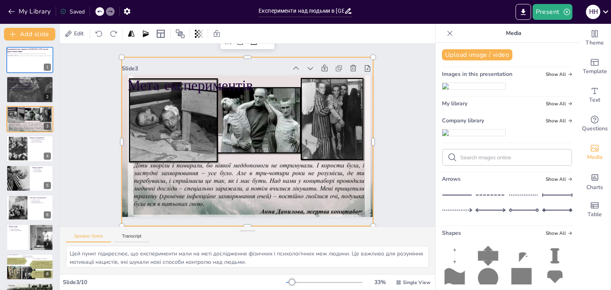
drag, startPoint x: 442, startPoint y: 155, endPoint x: 385, endPoint y: 140, distance: 58.6
click at [442, 128] on div "Company library Show All" at bounding box center [507, 122] width 130 height 11
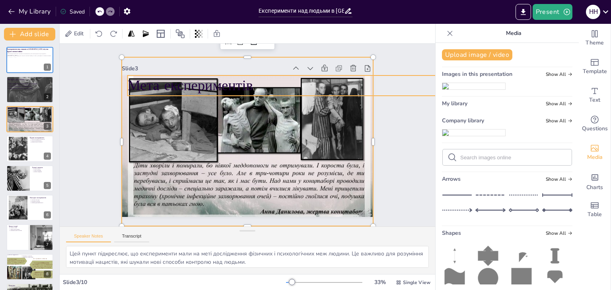
click at [218, 84] on p "Мета експериментів" at bounding box center [321, 86] width 389 height 20
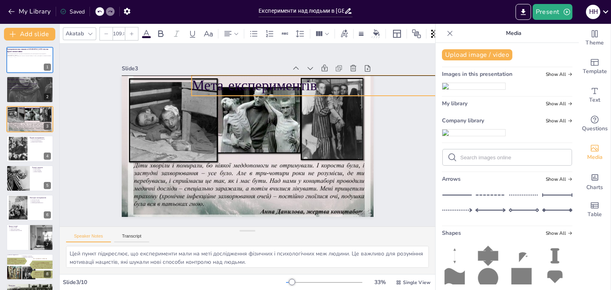
drag, startPoint x: 218, startPoint y: 84, endPoint x: 282, endPoint y: 85, distance: 64.0
click at [282, 85] on p "Мета експериментів" at bounding box center [385, 86] width 389 height 20
type input "106.5"
drag, startPoint x: 192, startPoint y: 91, endPoint x: 256, endPoint y: 89, distance: 64.1
click at [200, 92] on div at bounding box center [203, 95] width 6 height 6
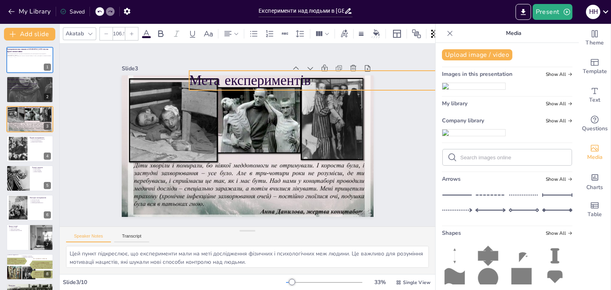
drag, startPoint x: 260, startPoint y: 85, endPoint x: 252, endPoint y: 80, distance: 9.3
click at [252, 80] on p "Мета експериментів" at bounding box center [377, 80] width 377 height 19
click at [590, 94] on icon "Add text boxes" at bounding box center [595, 91] width 10 height 10
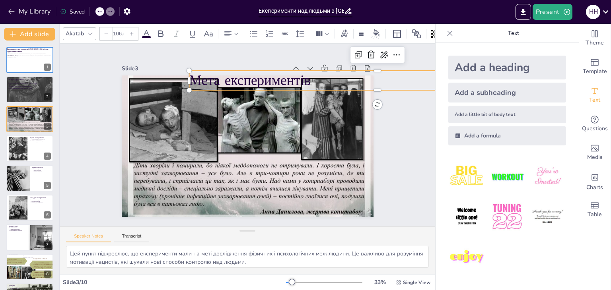
click at [279, 83] on p "Мета експериментів" at bounding box center [377, 80] width 377 height 19
drag, startPoint x: 305, startPoint y: 77, endPoint x: 314, endPoint y: 78, distance: 8.4
click at [314, 78] on p "Мета експериментів" at bounding box center [385, 81] width 377 height 19
click at [378, 30] on icon at bounding box center [376, 32] width 6 height 6
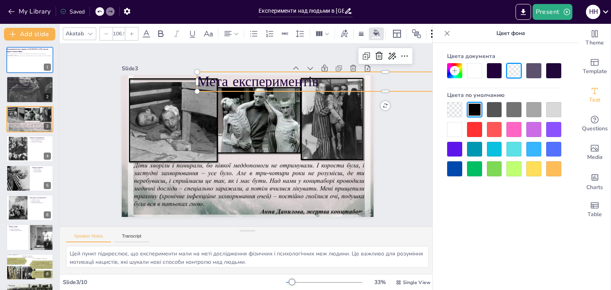
click at [473, 71] on div at bounding box center [474, 70] width 15 height 15
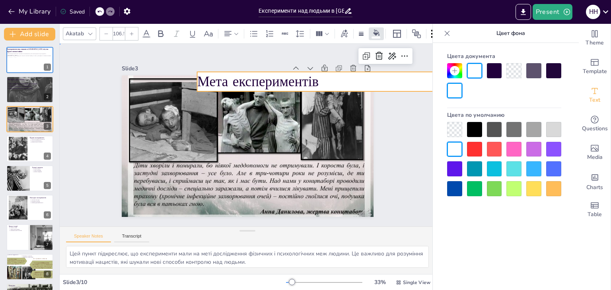
click at [414, 154] on div "Slide 1 Експерименти над людьми в Німеччині під час Другої світової війни Презе…" at bounding box center [247, 135] width 375 height 183
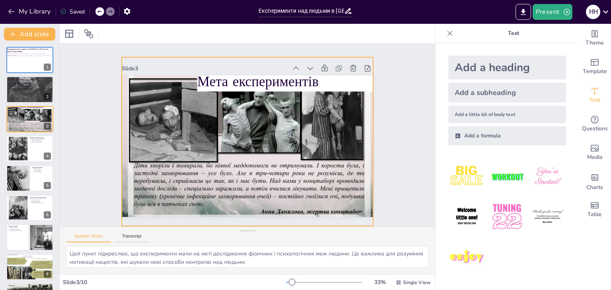
click at [334, 81] on p "Мета експериментів" at bounding box center [385, 81] width 377 height 19
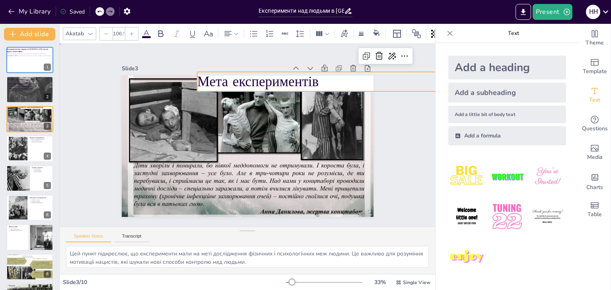
click at [404, 150] on div "Slide 1 Експерименти над людьми в Німеччині під час Другої світової війни Презе…" at bounding box center [247, 135] width 375 height 183
click at [335, 82] on p "Мета експериментів" at bounding box center [385, 81] width 377 height 19
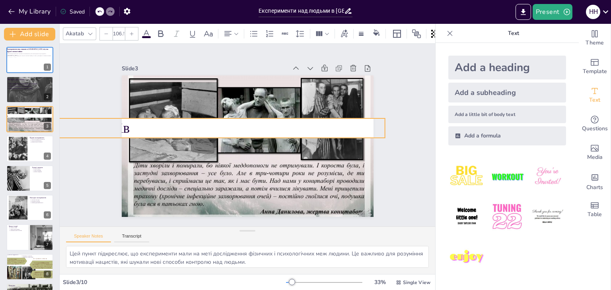
drag, startPoint x: 371, startPoint y: 82, endPoint x: 183, endPoint y: 128, distance: 194.6
click at [183, 128] on div "Slide 1 Експерименти над людьми в Німеччині під час Другої світової війни Презе…" at bounding box center [247, 135] width 296 height 164
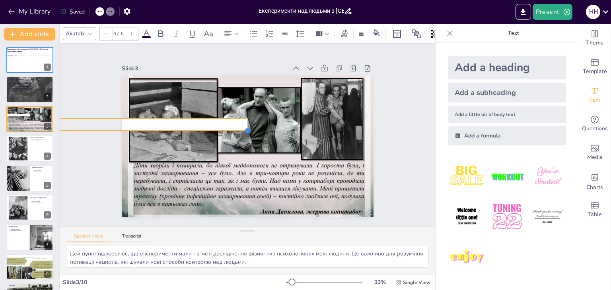
type input "65.5"
drag, startPoint x: 379, startPoint y: 134, endPoint x: 216, endPoint y: 123, distance: 163.4
click at [244, 128] on div at bounding box center [247, 131] width 6 height 6
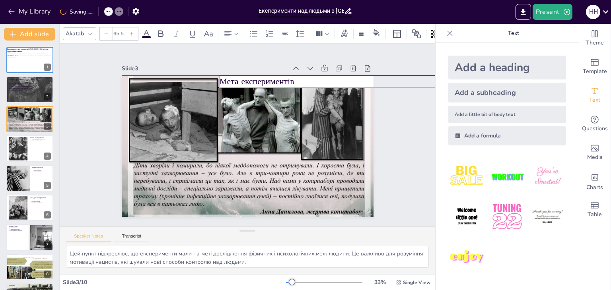
drag, startPoint x: 140, startPoint y: 112, endPoint x: 311, endPoint y: 85, distance: 173.5
click at [311, 85] on div "Slide 1 Експерименти над людьми в Німеччині під час Другої світової війни Презе…" at bounding box center [247, 135] width 296 height 164
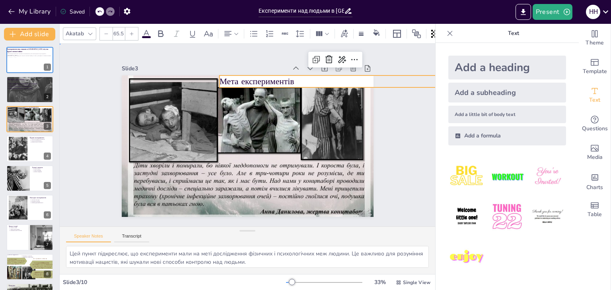
click at [371, 102] on div "Slide 1 Експерименти над людьми в Німеччині під час Другої світової війни Презе…" at bounding box center [247, 135] width 296 height 164
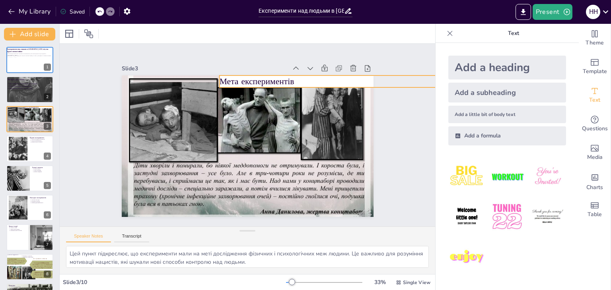
click at [359, 77] on p "Мета експериментів" at bounding box center [335, 82] width 232 height 12
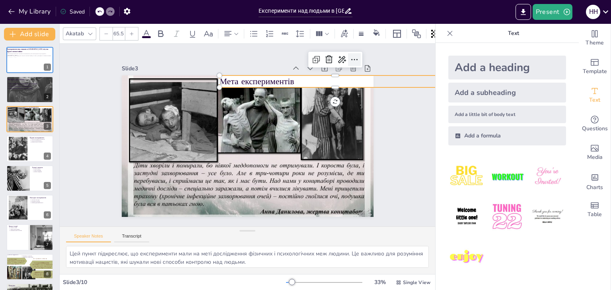
click at [350, 56] on icon at bounding box center [355, 60] width 10 height 10
click at [274, 234] on div "Speaker Notes Transcript" at bounding box center [247, 236] width 375 height 19
click at [382, 238] on div "Speaker Notes Transcript" at bounding box center [247, 236] width 375 height 19
click at [30, 146] on div at bounding box center [40, 143] width 21 height 10
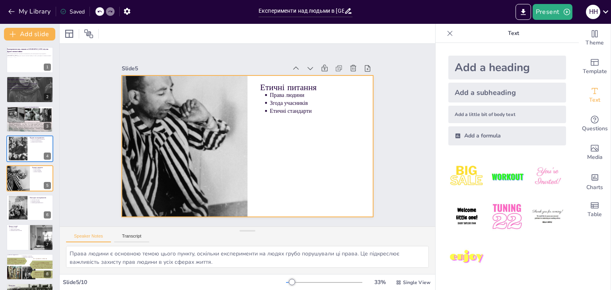
type textarea "Жахливі наслідки експериментів підкреслюють важливість етики в науці. Мільйони …"
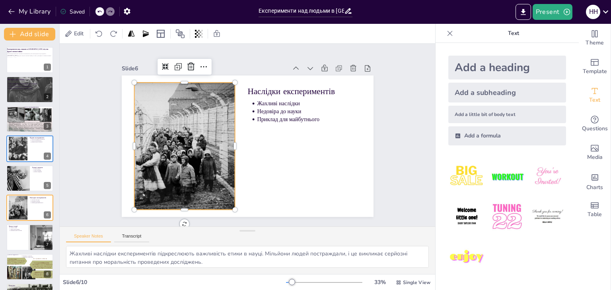
click at [189, 143] on div at bounding box center [184, 146] width 172 height 127
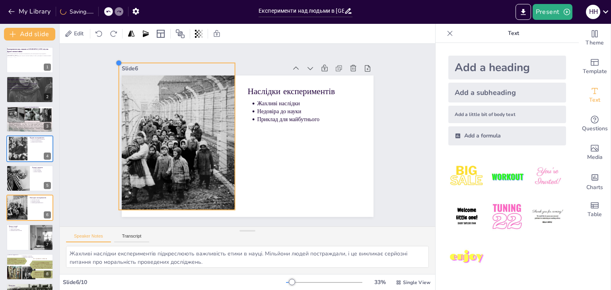
drag, startPoint x: 130, startPoint y: 80, endPoint x: 114, endPoint y: 78, distance: 15.6
click at [114, 78] on div "Slide 1 Експерименти над людьми в Німеччині під час Другої світової війни Презе…" at bounding box center [247, 135] width 296 height 164
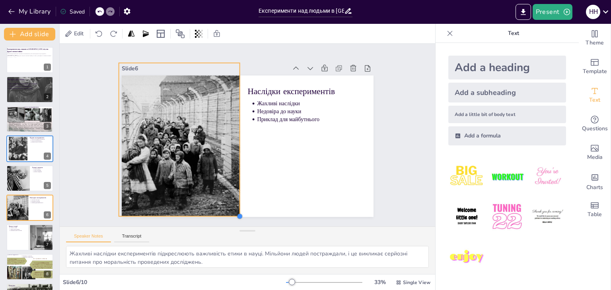
drag, startPoint x: 227, startPoint y: 205, endPoint x: 229, endPoint y: 211, distance: 6.7
click at [229, 211] on div "Наслідки експериментів Жахливі наслідки Недовіра до науки Приклад для майбутньо…" at bounding box center [248, 147] width 252 height 142
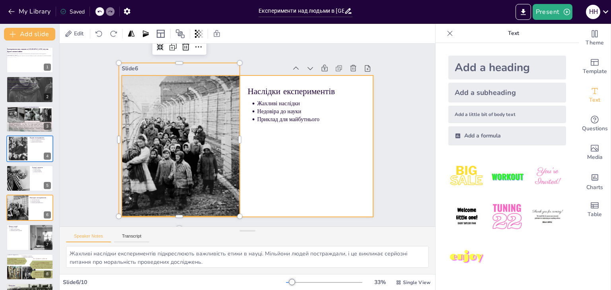
click at [274, 127] on div at bounding box center [248, 147] width 252 height 142
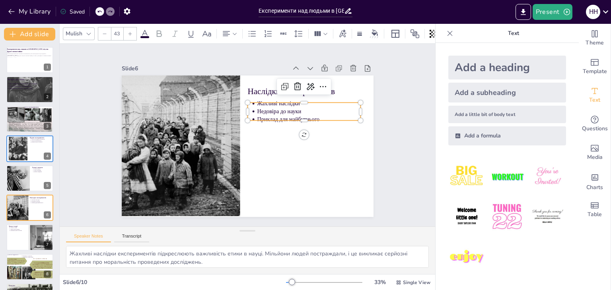
click at [286, 116] on p "Приклад для майбутнього" at bounding box center [309, 120] width 104 height 8
click at [315, 116] on p "Приклад для майбутнього" at bounding box center [309, 120] width 104 height 8
click at [316, 116] on p "Приклад для майбутнього" at bounding box center [309, 120] width 104 height 8
click at [313, 116] on p "Приклад для майбутнього" at bounding box center [309, 120] width 104 height 8
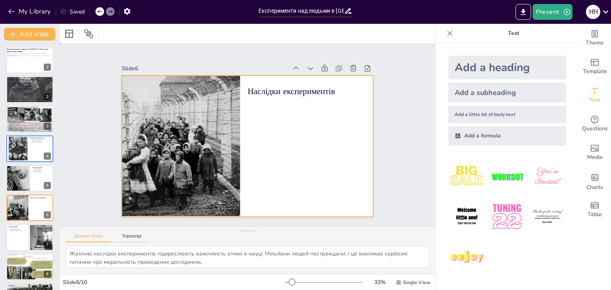
click at [315, 116] on div at bounding box center [248, 147] width 252 height 142
click at [317, 111] on div at bounding box center [248, 147] width 252 height 142
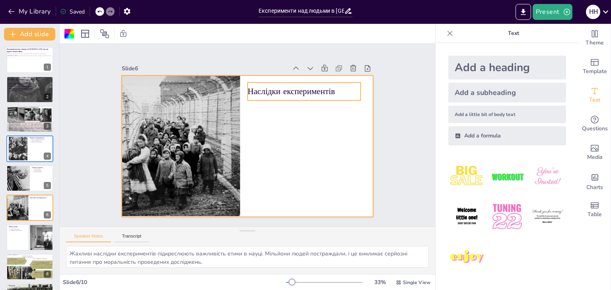
click at [339, 86] on p "Наслідки експериментів" at bounding box center [303, 92] width 113 height 12
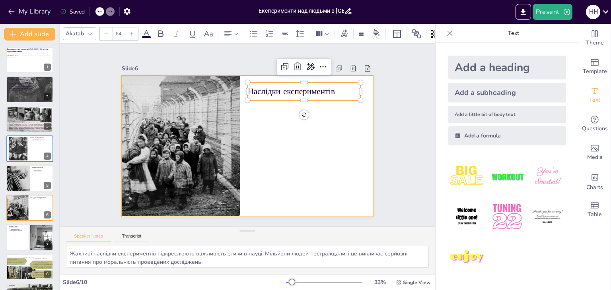
click at [336, 125] on div at bounding box center [248, 147] width 252 height 142
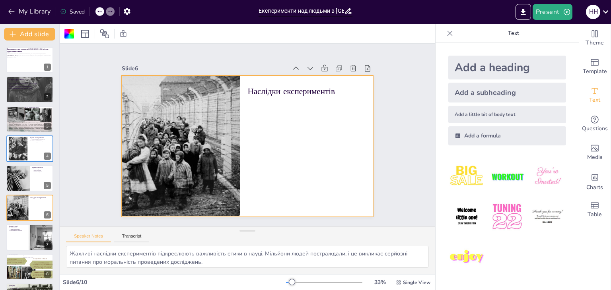
click at [512, 70] on div "Add a heading" at bounding box center [507, 68] width 118 height 24
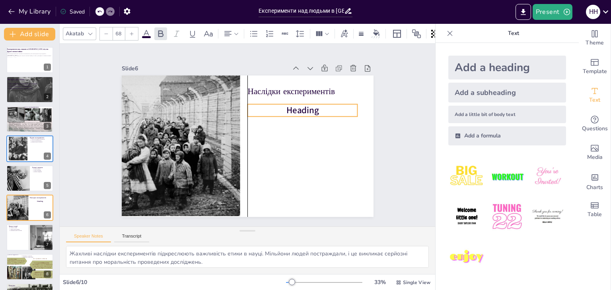
drag, startPoint x: 256, startPoint y: 144, endPoint x: 309, endPoint y: 109, distance: 63.5
click at [309, 109] on span "Heading" at bounding box center [302, 111] width 33 height 12
click at [317, 109] on p "Heading" at bounding box center [302, 110] width 110 height 12
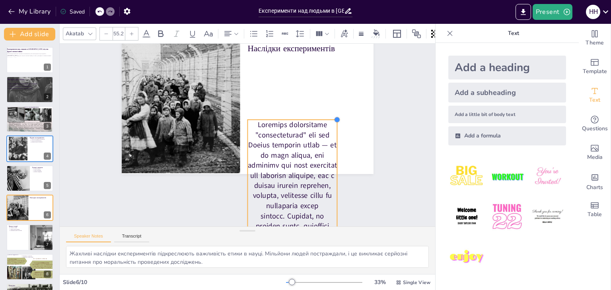
drag, startPoint x: 348, startPoint y: 64, endPoint x: 299, endPoint y: 143, distance: 92.7
click at [314, 117] on div "Наслідки експериментів" at bounding box center [248, 104] width 252 height 142
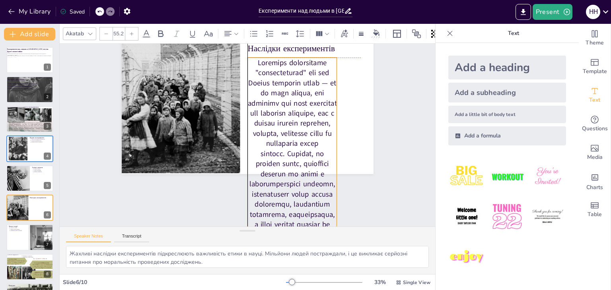
drag, startPoint x: 288, startPoint y: 171, endPoint x: 290, endPoint y: 105, distance: 65.2
click at [290, 105] on p at bounding box center [291, 184] width 89 height 253
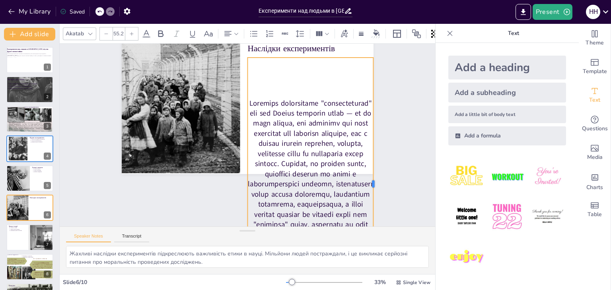
drag, startPoint x: 334, startPoint y: 179, endPoint x: 367, endPoint y: 161, distance: 37.4
click at [373, 161] on div at bounding box center [376, 184] width 6 height 253
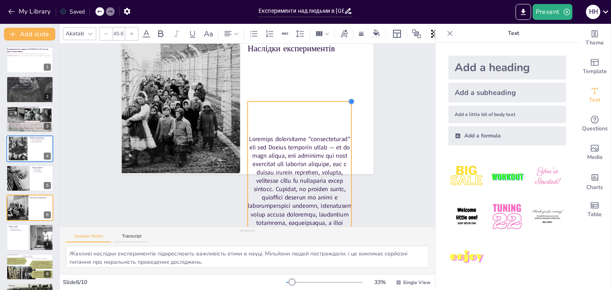
drag, startPoint x: 363, startPoint y: 69, endPoint x: 328, endPoint y: 143, distance: 82.4
click at [346, 121] on div "Наслідки експериментів" at bounding box center [248, 104] width 252 height 142
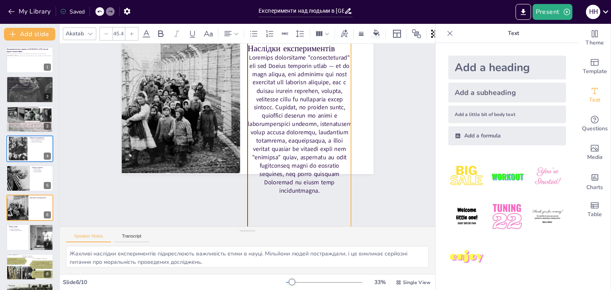
drag, startPoint x: 304, startPoint y: 182, endPoint x: 319, endPoint y: 140, distance: 44.0
click at [304, 101] on p at bounding box center [299, 124] width 104 height 142
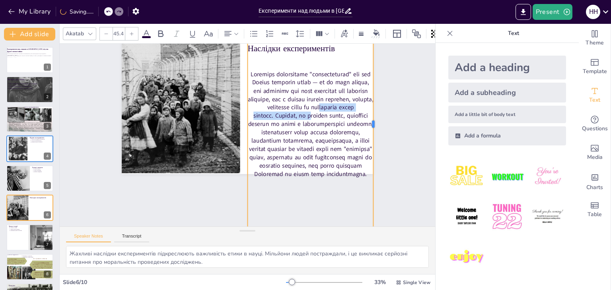
drag, startPoint x: 345, startPoint y: 121, endPoint x: 367, endPoint y: 115, distance: 23.2
click at [373, 115] on div at bounding box center [376, 124] width 6 height 208
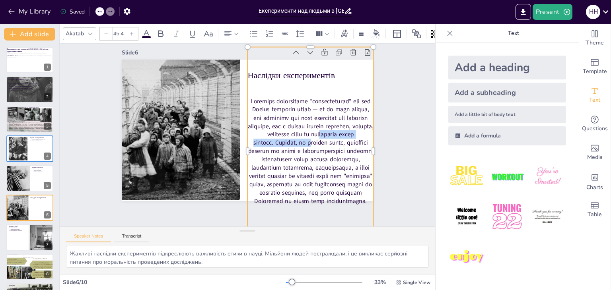
scroll to position [0, 0]
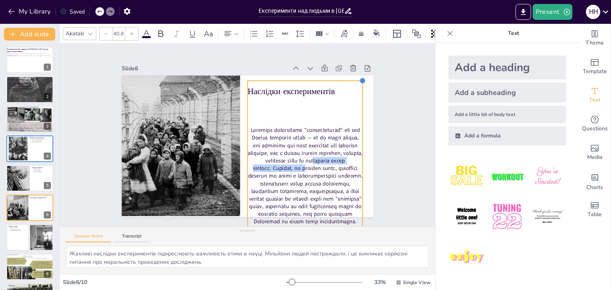
drag, startPoint x: 367, startPoint y: 59, endPoint x: 343, endPoint y: 103, distance: 49.9
click at [354, 91] on div "Наслідки експериментів" at bounding box center [248, 147] width 252 height 142
type input "40.7"
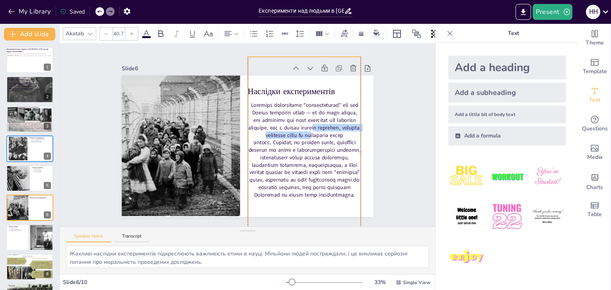
drag, startPoint x: 308, startPoint y: 154, endPoint x: 306, endPoint y: 126, distance: 27.9
click at [306, 126] on p at bounding box center [304, 150] width 113 height 97
click at [382, 138] on div "Slide 1 Експерименти над людьми в Німеччині під час Другої світової війни Презе…" at bounding box center [247, 135] width 296 height 164
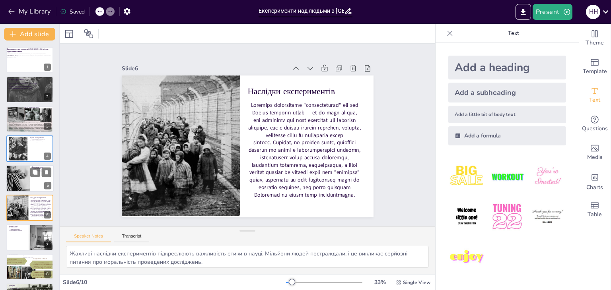
click at [25, 174] on div at bounding box center [18, 178] width 24 height 39
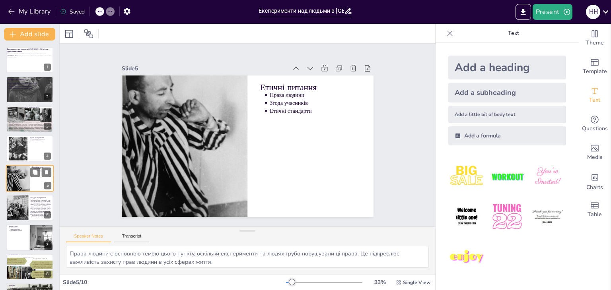
scroll to position [13, 0]
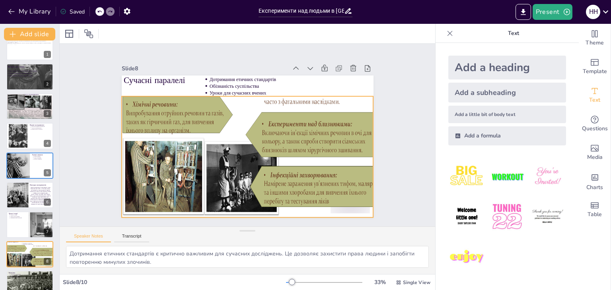
type textarea "Уроки з історії є важливими для розуміння сучасності. Вони допомагають нам усві…"
